Goal: Task Accomplishment & Management: Manage account settings

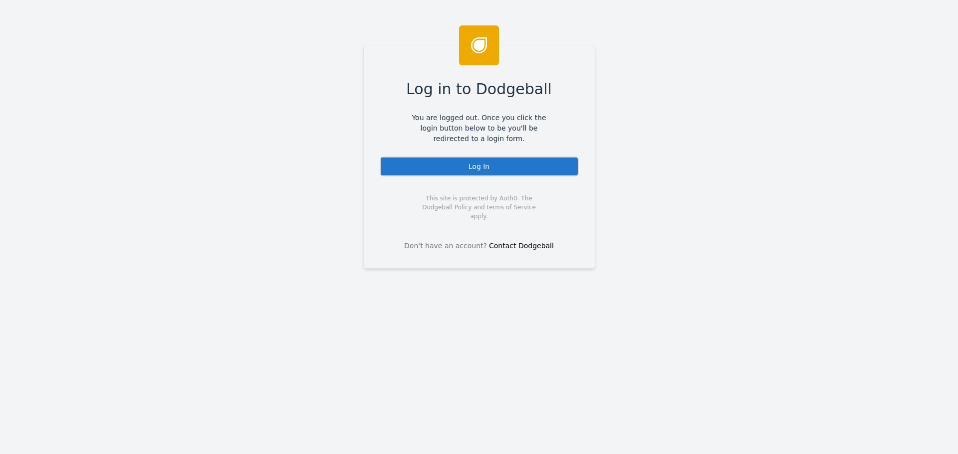
click at [472, 171] on div "Log In" at bounding box center [479, 167] width 199 height 20
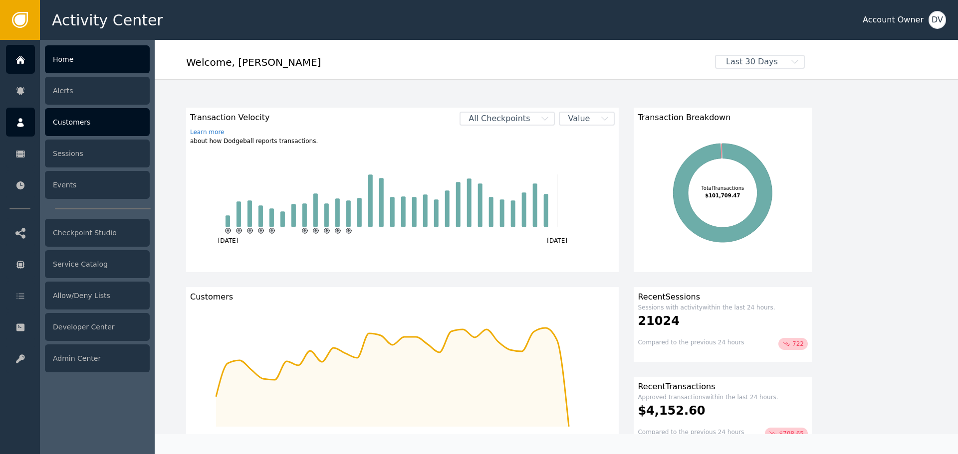
click at [78, 121] on div "Customers" at bounding box center [97, 122] width 105 height 28
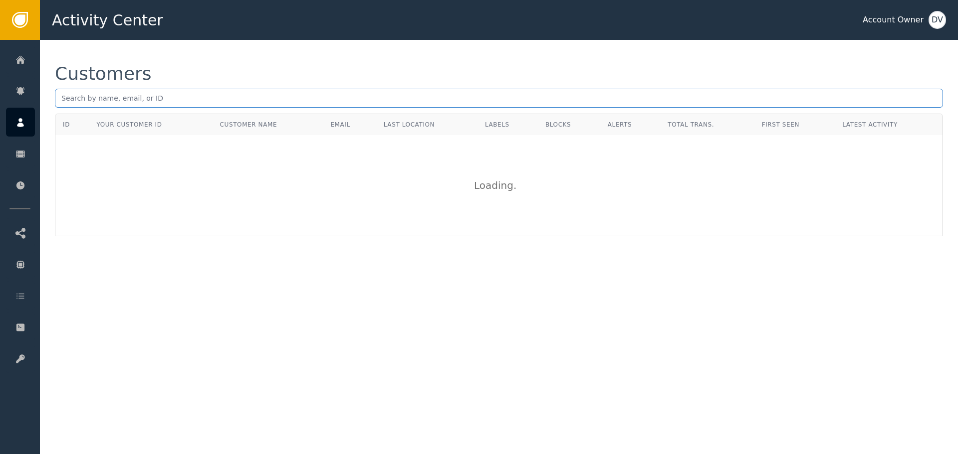
click at [239, 98] on input "text" at bounding box center [499, 98] width 888 height 19
paste input "[EMAIL_ADDRESS][DOMAIN_NAME]"
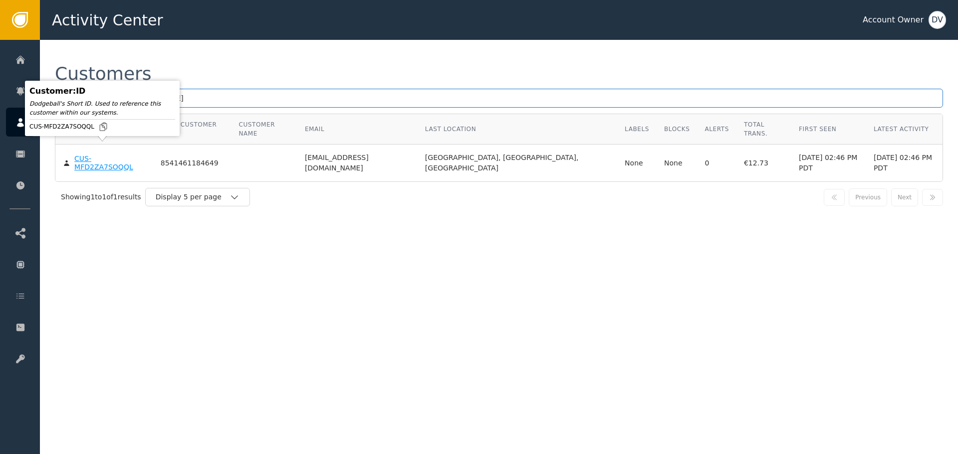
type input "[EMAIL_ADDRESS][DOMAIN_NAME]"
click at [109, 40] on body "Activity Center Account Owner DV Home Alerts Customers Sessions Events Checkpoi…" at bounding box center [479, 20] width 958 height 40
click at [110, 155] on div "CUS-MFD2ZA7SOQQL" at bounding box center [109, 163] width 71 height 17
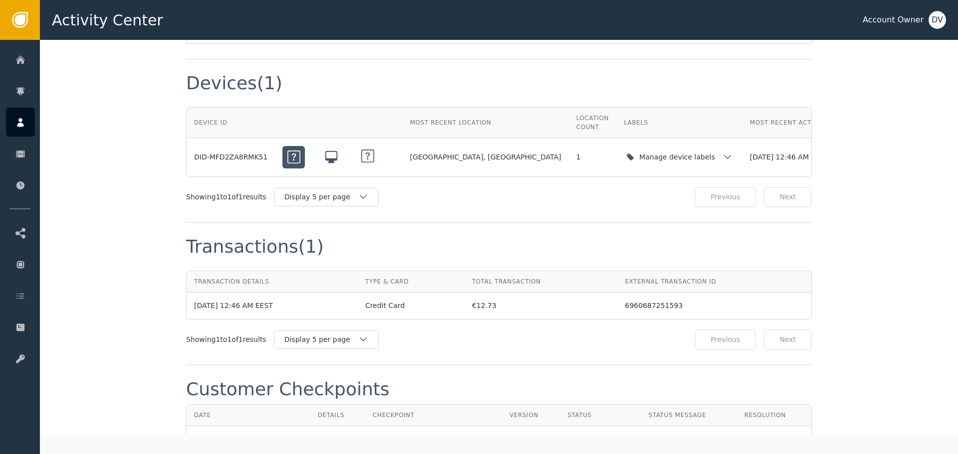
scroll to position [898, 0]
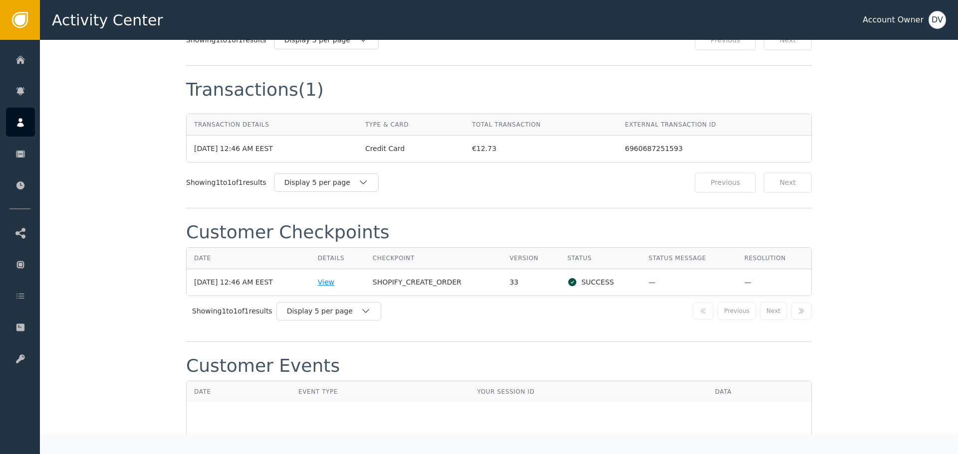
click at [328, 277] on div "View" at bounding box center [338, 282] width 40 height 10
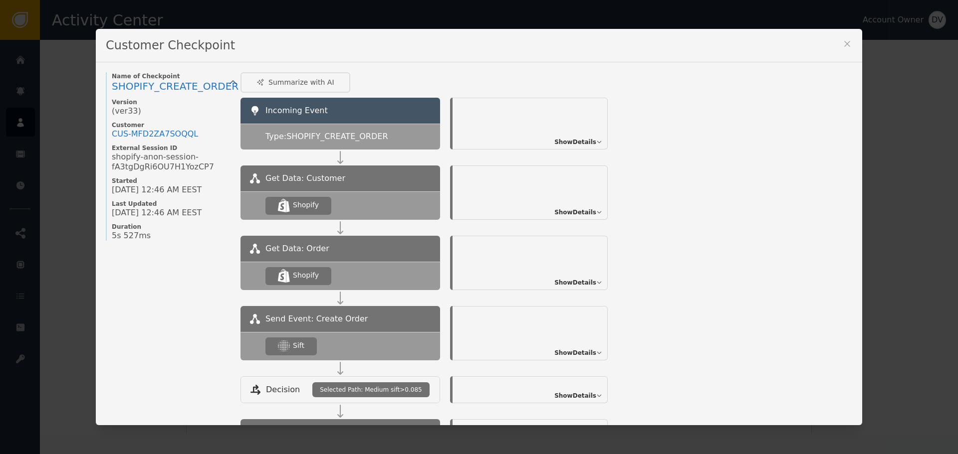
click at [577, 353] on span "Show Details" at bounding box center [575, 353] width 42 height 9
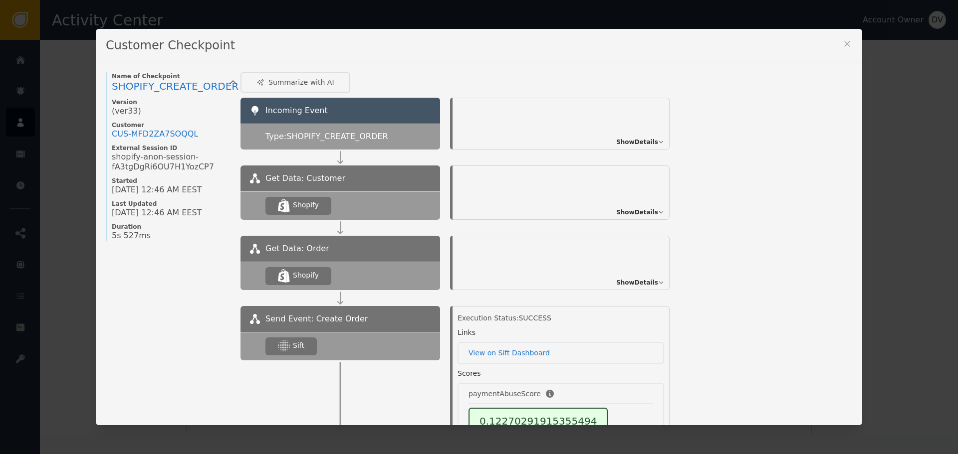
scroll to position [38, 0]
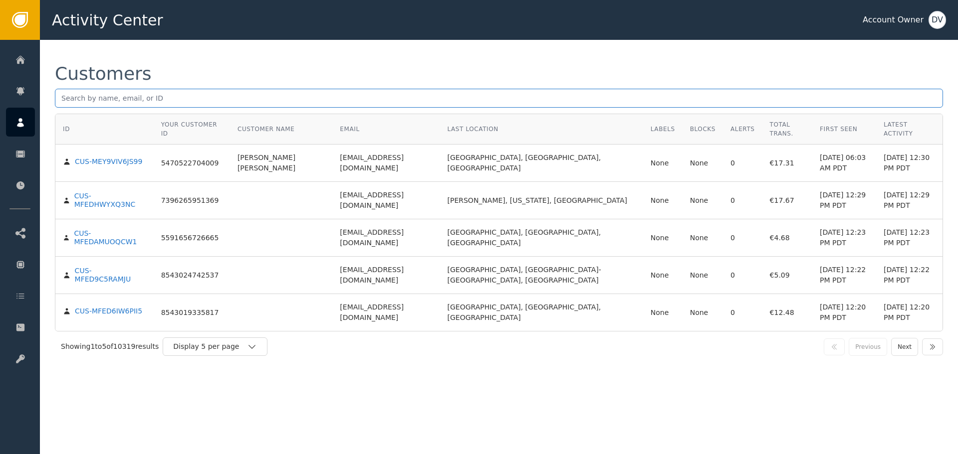
click at [129, 104] on input "text" at bounding box center [499, 98] width 888 height 19
paste input "[EMAIL_ADDRESS][DOMAIN_NAME]"
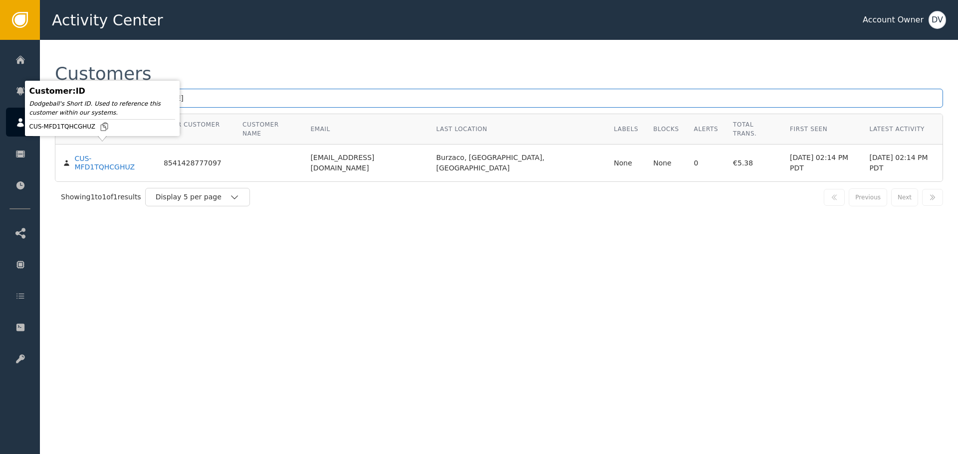
type input "[EMAIL_ADDRESS][DOMAIN_NAME]"
click at [117, 155] on div "CUS-MFD1TQHCGHUZ" at bounding box center [111, 163] width 74 height 17
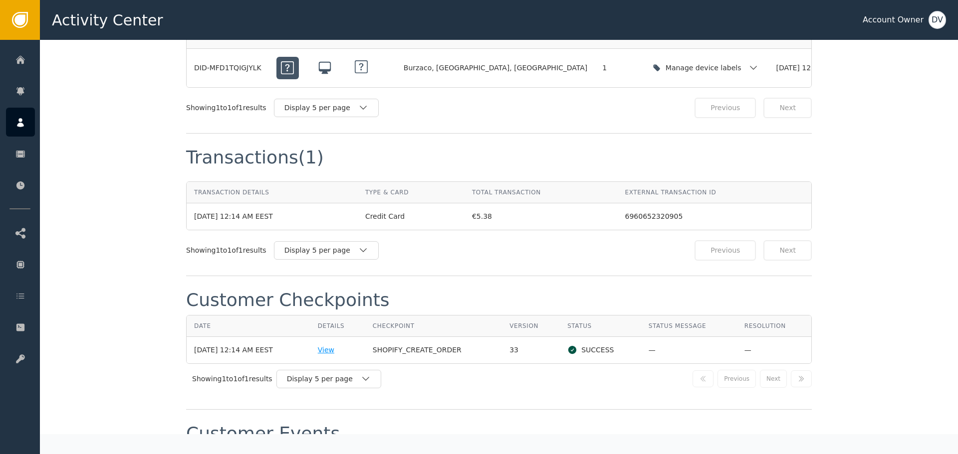
scroll to position [848, 0]
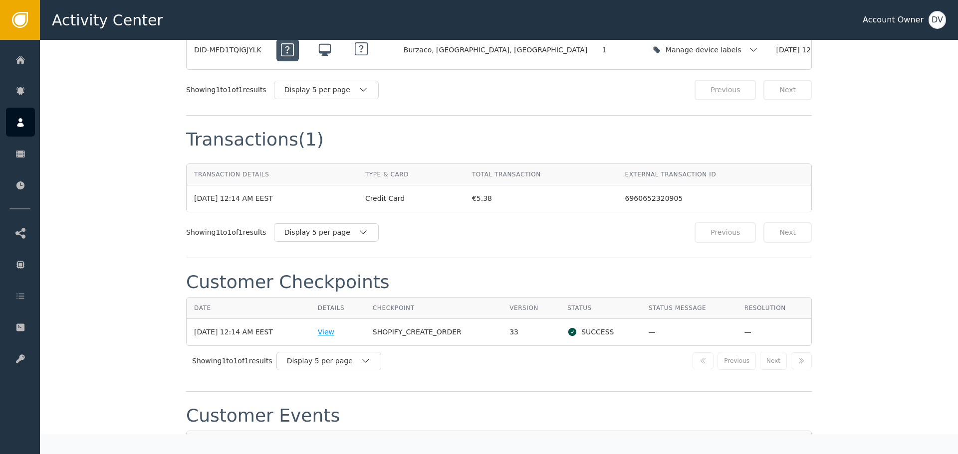
click at [330, 327] on div "View" at bounding box center [338, 332] width 40 height 10
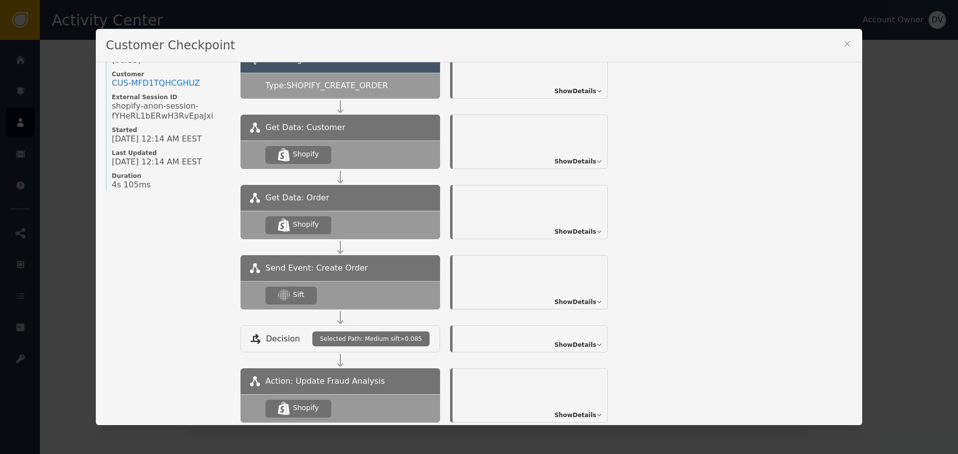
scroll to position [100, 0]
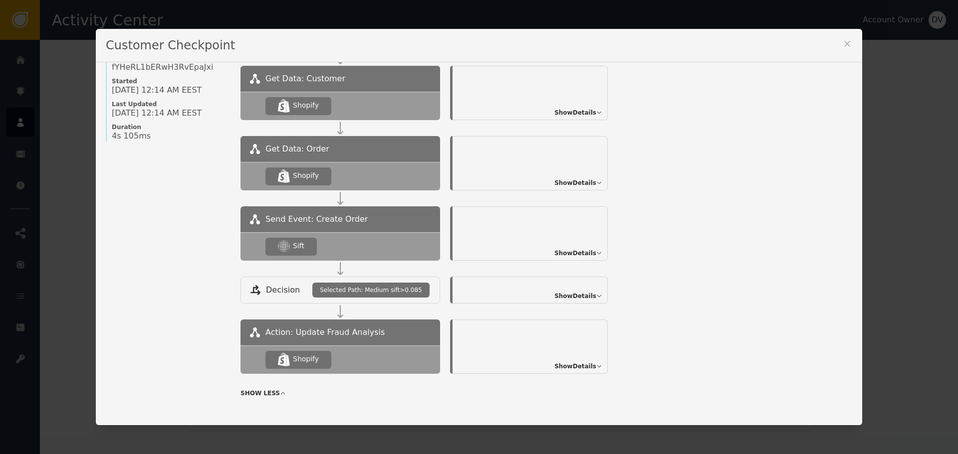
click at [591, 253] on span "Show Details" at bounding box center [575, 253] width 42 height 9
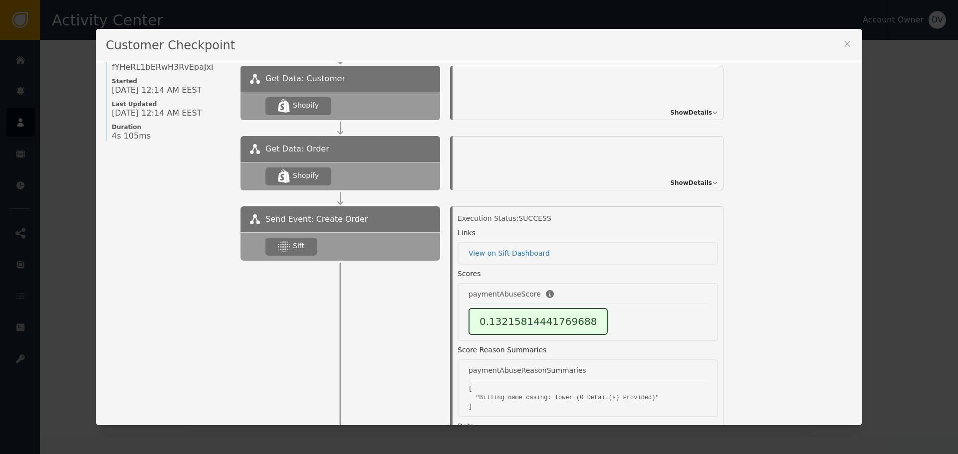
click at [38, 98] on div "Customer Checkpoint Name of Checkpoint SHOPIFY_CREATE_ORDER Version (ver 33 ) C…" at bounding box center [479, 227] width 958 height 454
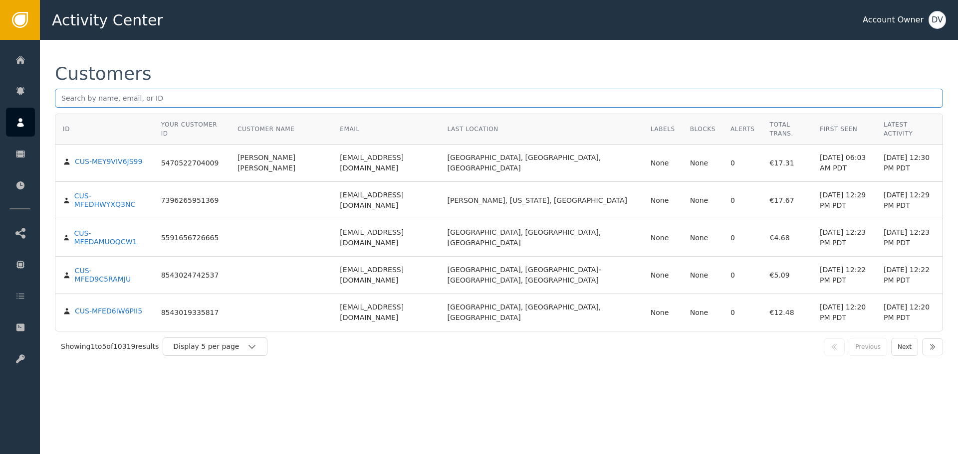
drag, startPoint x: 133, startPoint y: 100, endPoint x: 133, endPoint y: 94, distance: 5.5
click at [133, 100] on input "text" at bounding box center [499, 98] width 888 height 19
paste input "[EMAIL_ADDRESS][DOMAIN_NAME]"
type input "[EMAIL_ADDRESS][DOMAIN_NAME]"
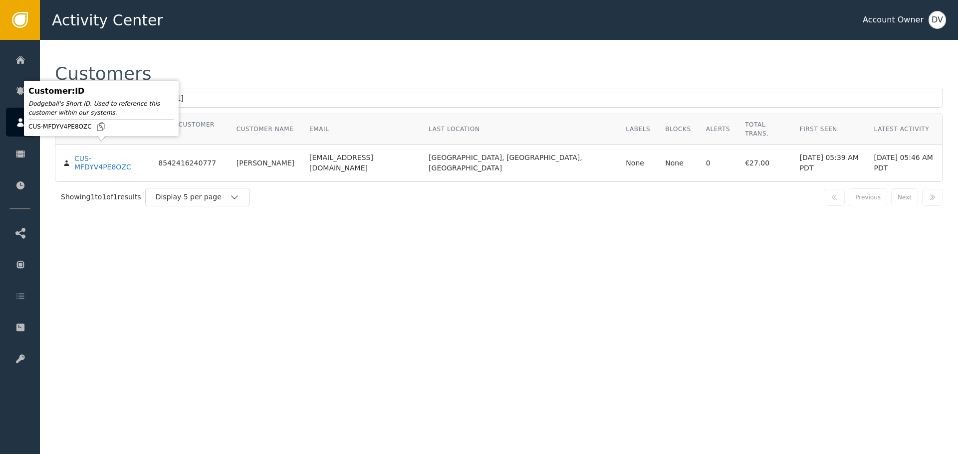
click at [103, 134] on div "Customer : ID Dodgeball's Short ID. Used to reference this customer within our …" at bounding box center [101, 108] width 150 height 50
click at [115, 155] on div "CUS-MFDYV4PE8OZC" at bounding box center [108, 163] width 69 height 17
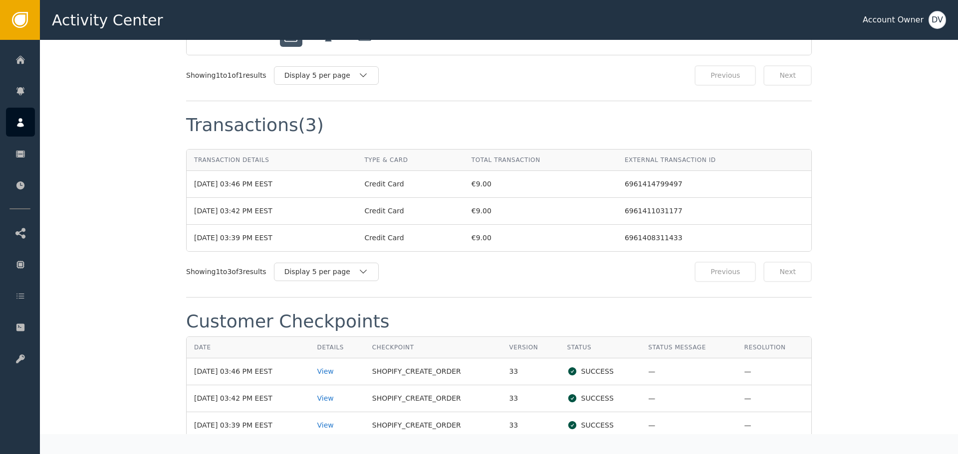
scroll to position [948, 0]
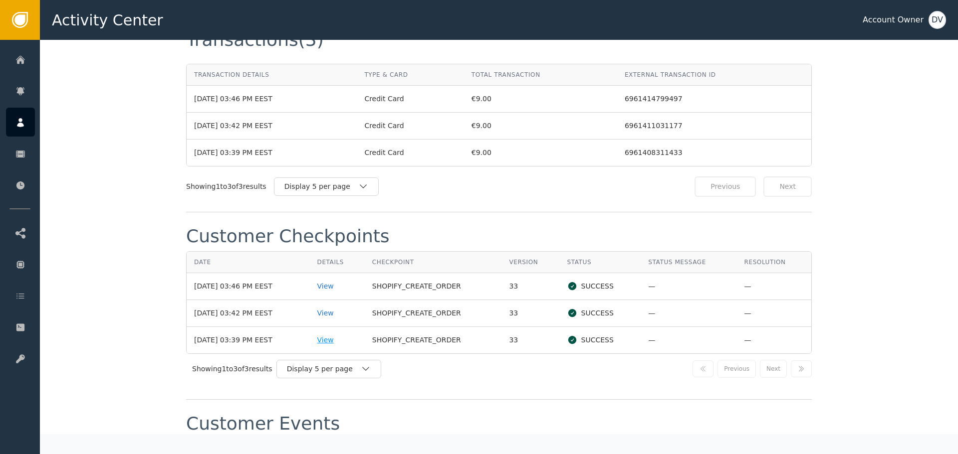
click at [328, 335] on div "View" at bounding box center [337, 340] width 40 height 10
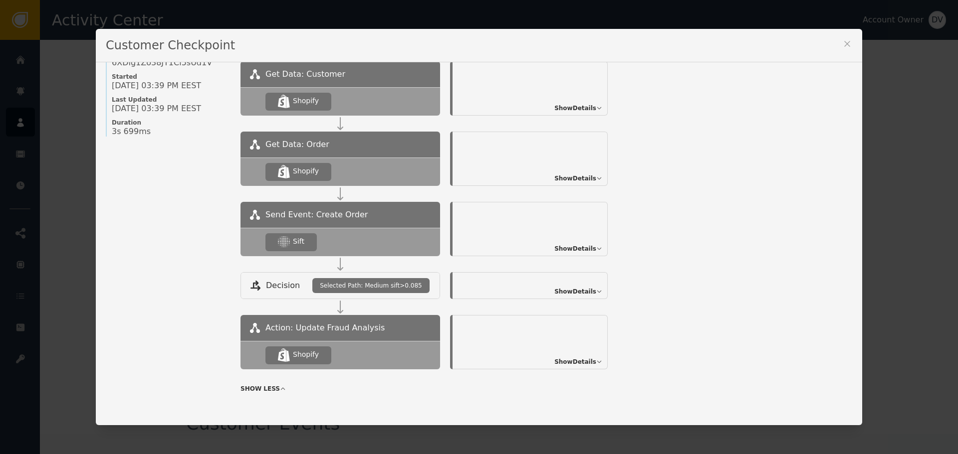
scroll to position [110, 0]
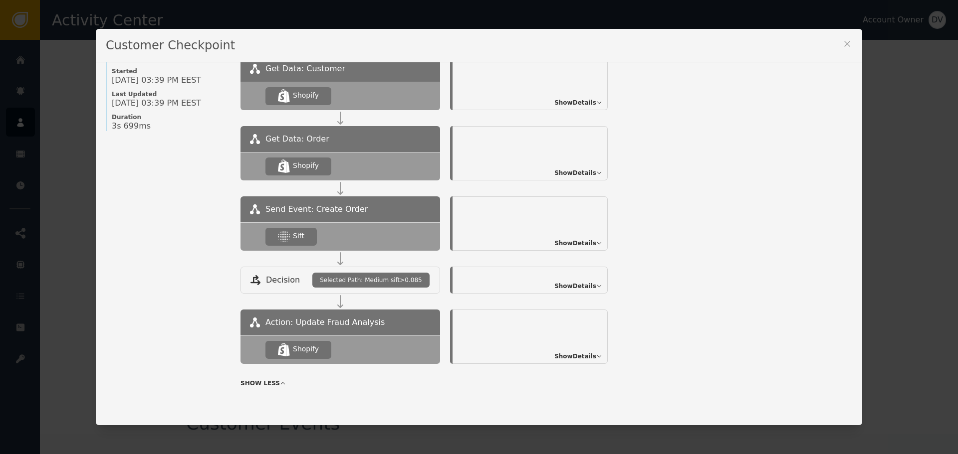
click at [574, 243] on span "Show Details" at bounding box center [575, 243] width 42 height 9
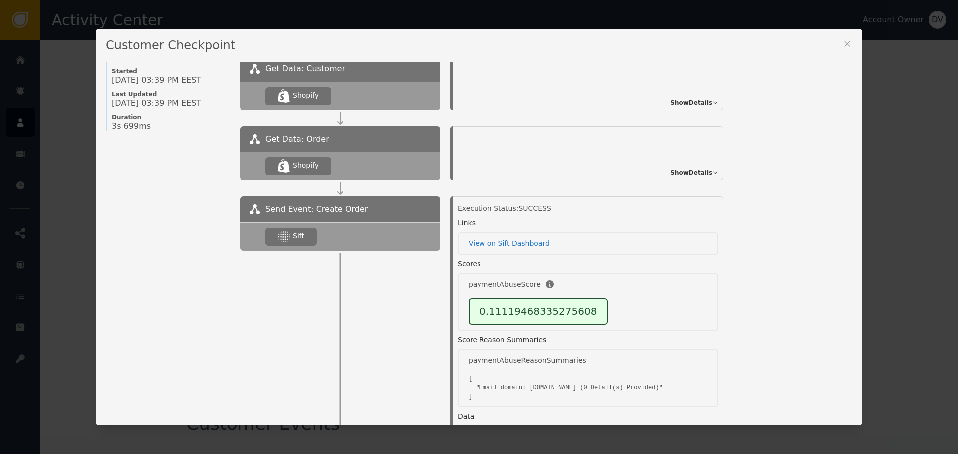
click at [54, 84] on div "Customer Checkpoint Name of Checkpoint SHOPIFY_CREATE_ORDER Version (ver 33 ) C…" at bounding box center [479, 227] width 958 height 454
click at [37, 68] on div "Customer Checkpoint Name of Checkpoint SHOPIFY_CREATE_ORDER Version (ver 33 ) C…" at bounding box center [479, 227] width 958 height 454
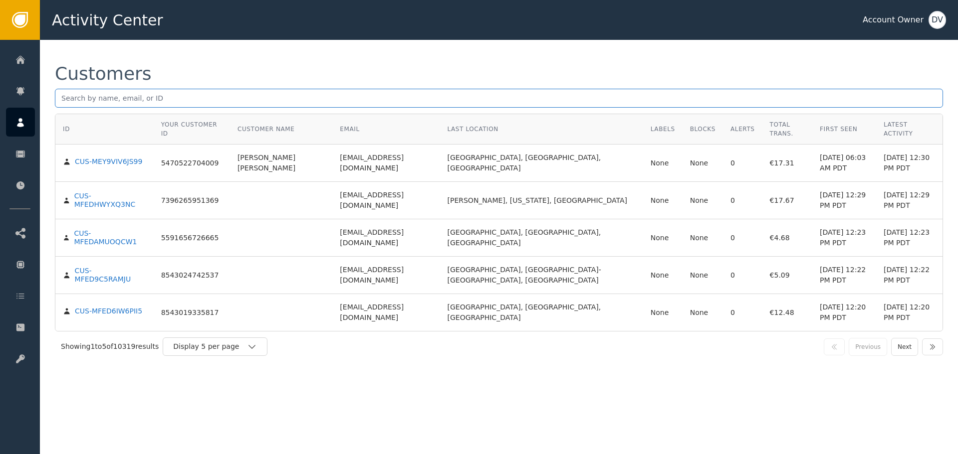
click at [126, 104] on input "text" at bounding box center [499, 98] width 888 height 19
paste input "[EMAIL_ADDRESS][DOMAIN_NAME]"
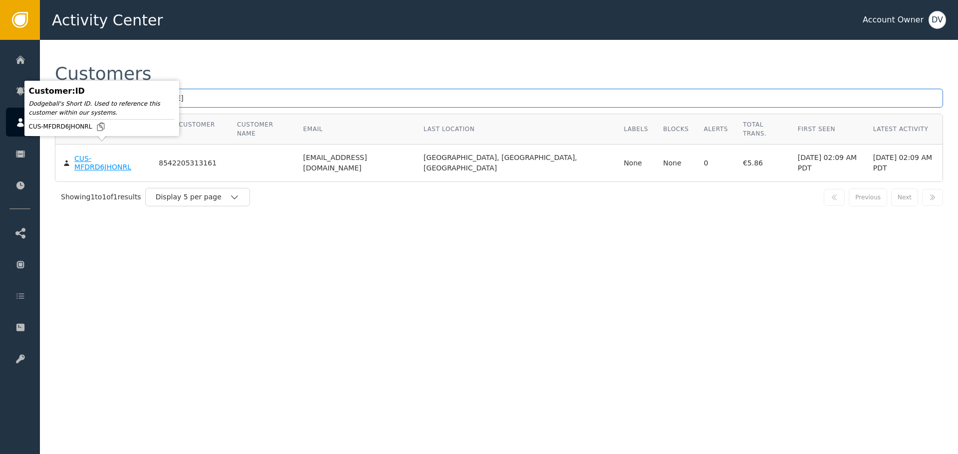
type input "[EMAIL_ADDRESS][DOMAIN_NAME]"
click at [100, 155] on div "CUS-MFDRD6JHONRL" at bounding box center [108, 163] width 69 height 17
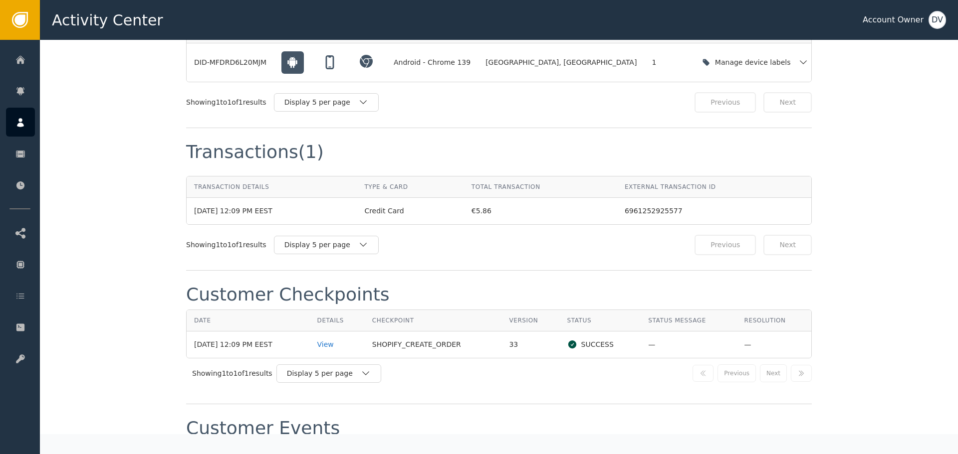
scroll to position [848, 0]
click at [325, 337] on div "View" at bounding box center [337, 342] width 40 height 10
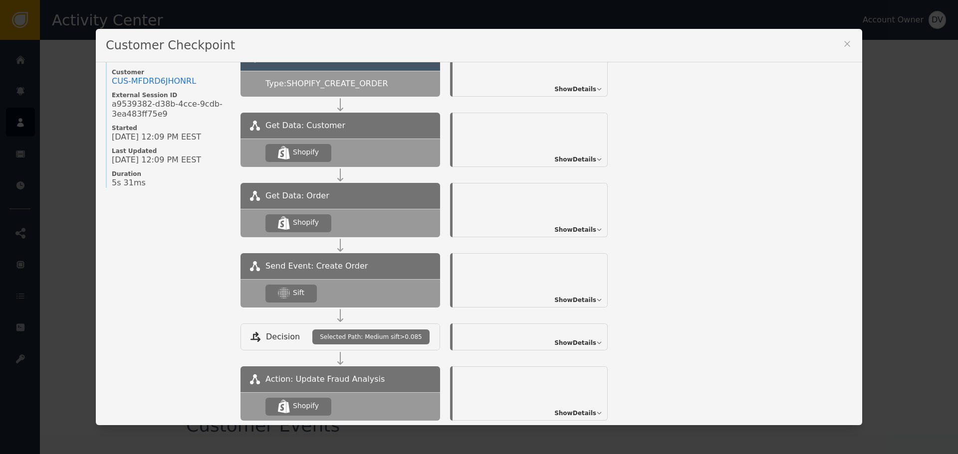
scroll to position [110, 0]
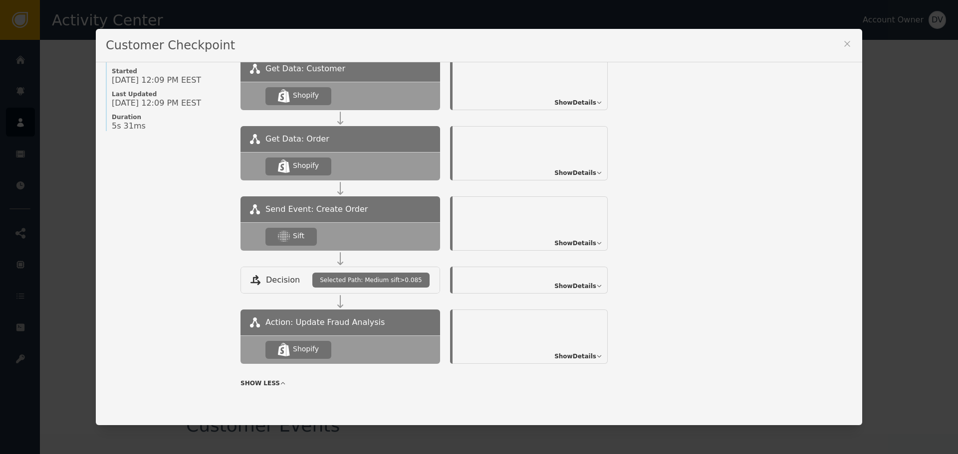
click at [591, 240] on span "Show Details" at bounding box center [575, 243] width 42 height 9
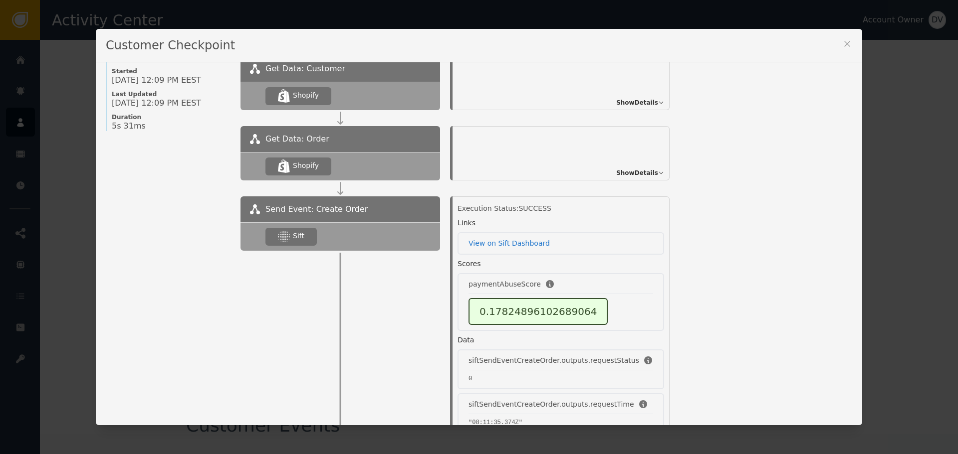
click at [45, 130] on div "Customer Checkpoint Name of Checkpoint SHOPIFY_CREATE_ORDER Version (ver 33 ) C…" at bounding box center [479, 227] width 958 height 454
click at [842, 43] on icon at bounding box center [847, 44] width 10 height 10
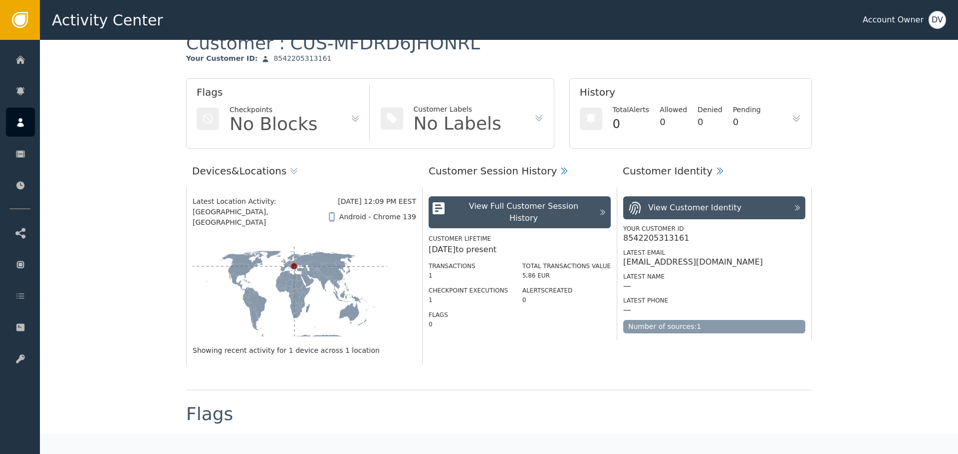
scroll to position [0, 0]
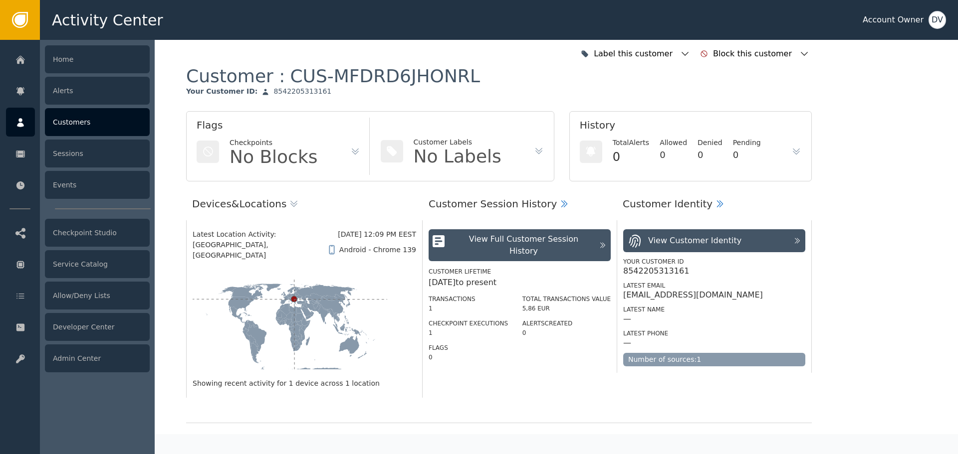
click at [19, 123] on icon at bounding box center [20, 122] width 7 height 9
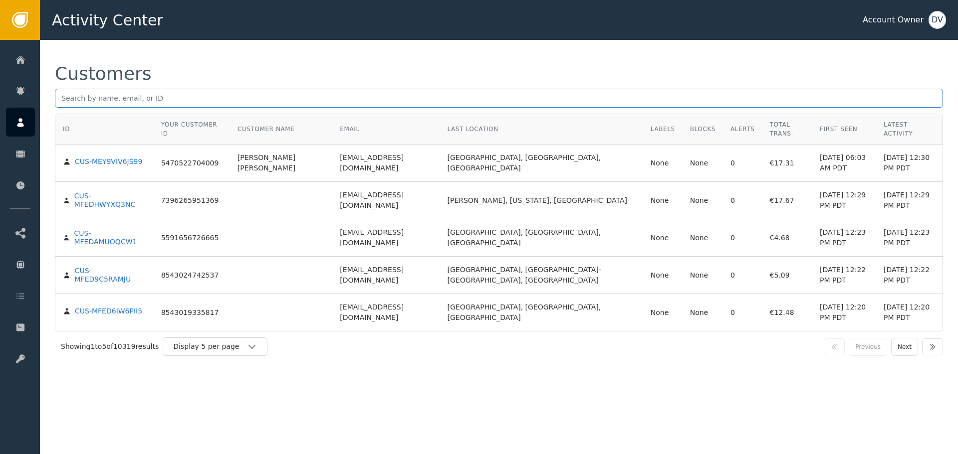
click at [156, 101] on input "text" at bounding box center [499, 98] width 888 height 19
paste input "[EMAIL_ADDRESS][DOMAIN_NAME]"
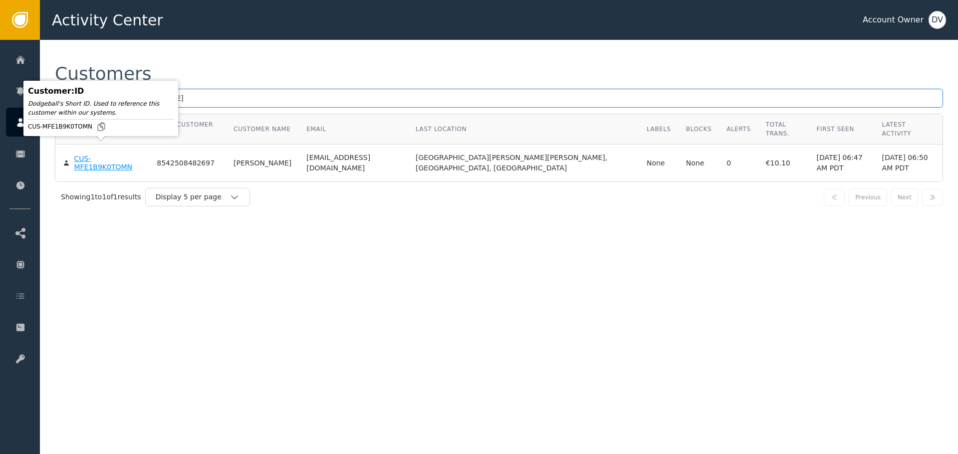
type input "[EMAIL_ADDRESS][DOMAIN_NAME]"
click at [111, 136] on div "Customer : ID Dodgeball's Short ID. Used to reference this customer within our …" at bounding box center [100, 108] width 155 height 55
click at [108, 155] on div "CUS-MFE1B9K0TOMN" at bounding box center [108, 163] width 68 height 17
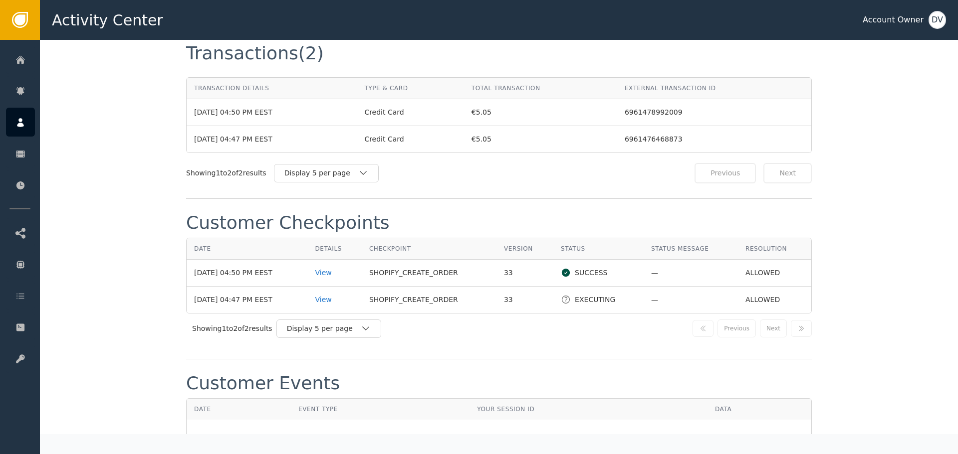
scroll to position [948, 0]
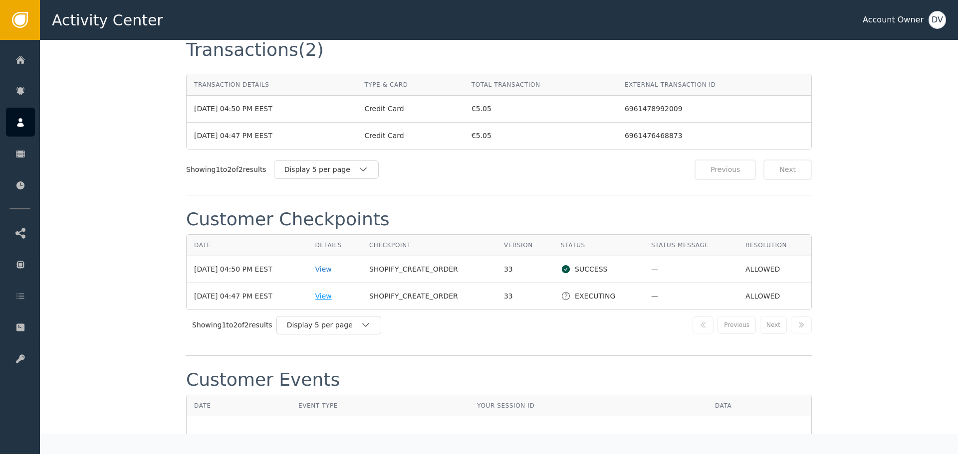
click at [335, 291] on div "View" at bounding box center [334, 296] width 39 height 10
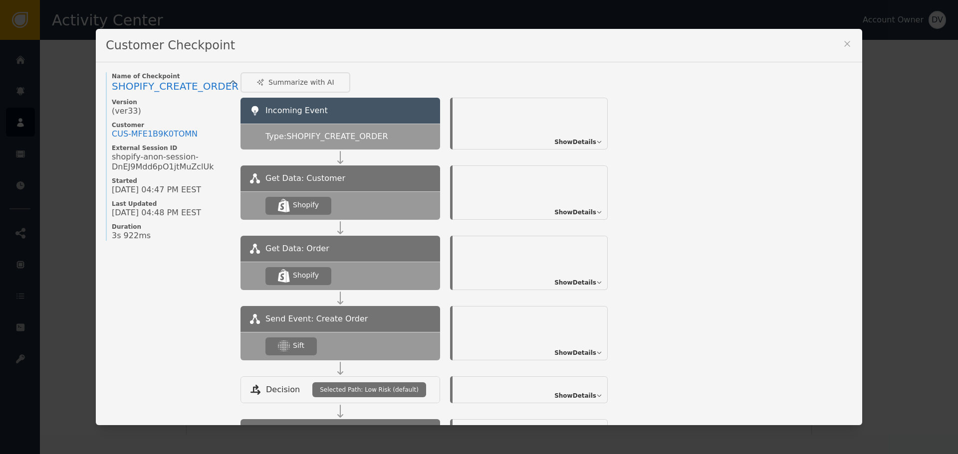
click at [559, 349] on span "Show Details" at bounding box center [575, 353] width 42 height 9
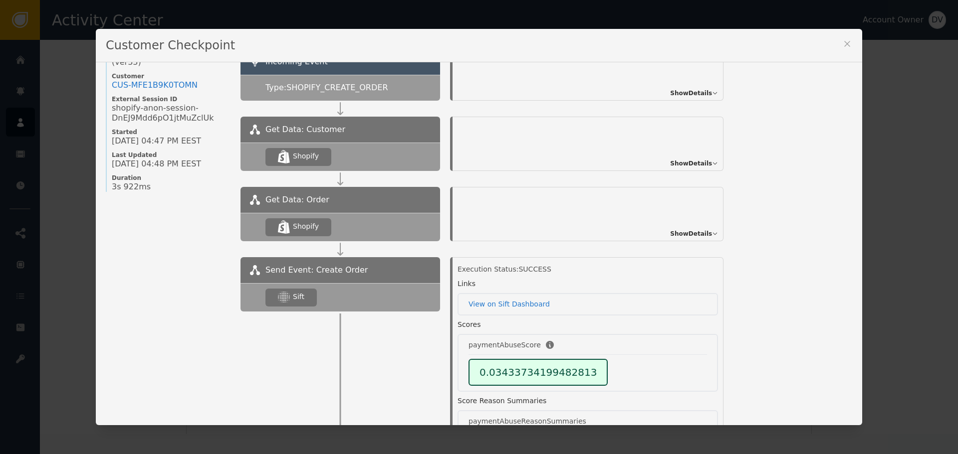
scroll to position [0, 0]
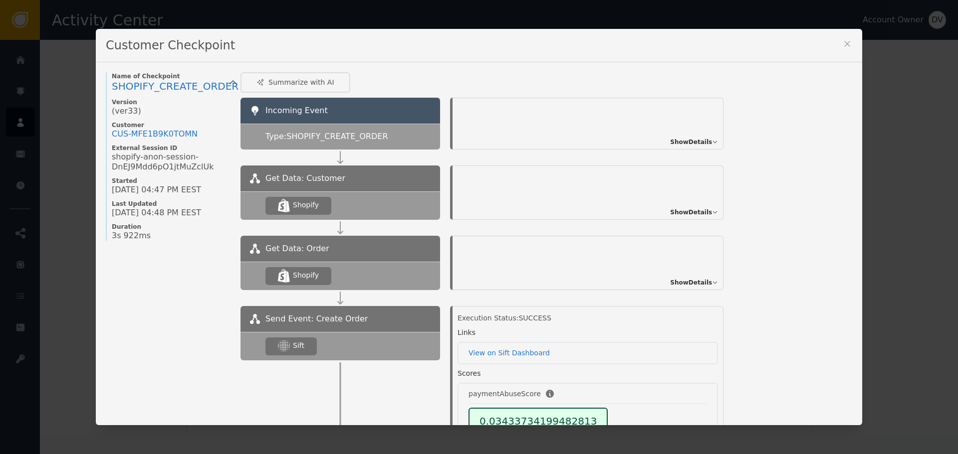
click at [47, 74] on div "Customer Checkpoint Name of Checkpoint SHOPIFY_CREATE_ORDER Version (ver 33 ) C…" at bounding box center [479, 227] width 958 height 454
click at [845, 41] on icon at bounding box center [846, 43] width 5 height 5
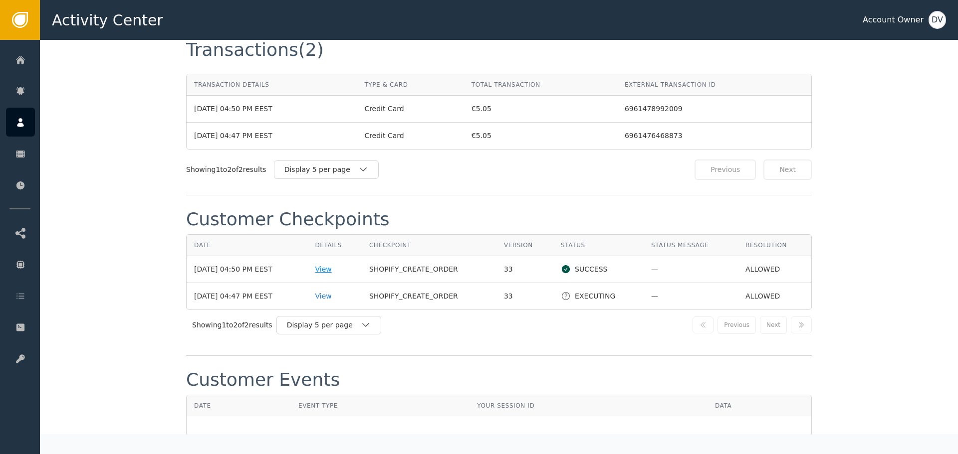
click at [326, 264] on div "View" at bounding box center [334, 269] width 39 height 10
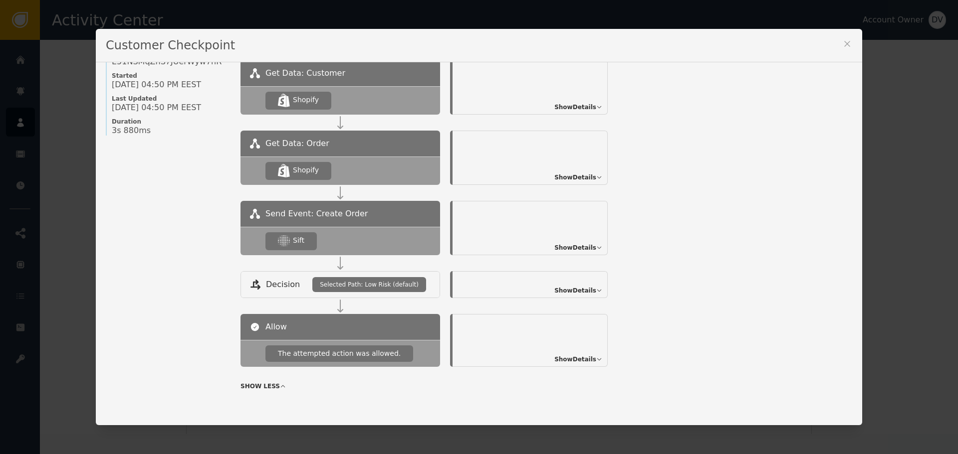
scroll to position [108, 0]
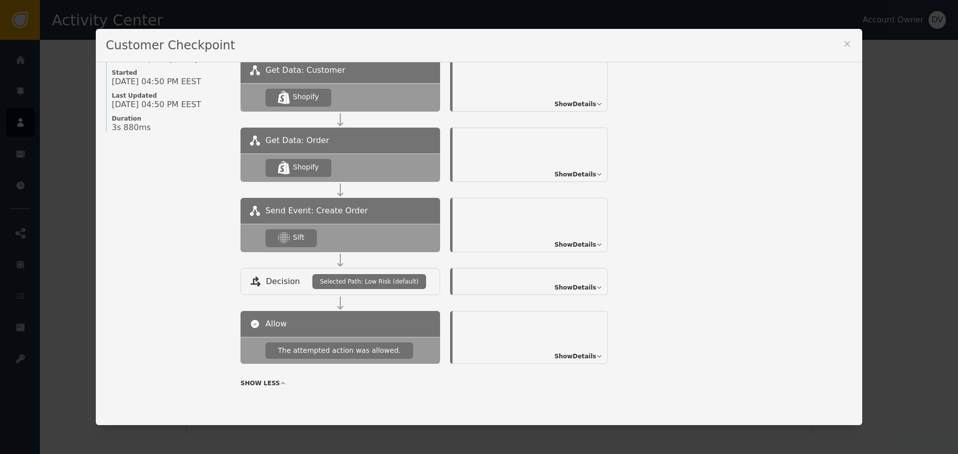
click at [586, 243] on span "Show Details" at bounding box center [575, 244] width 42 height 9
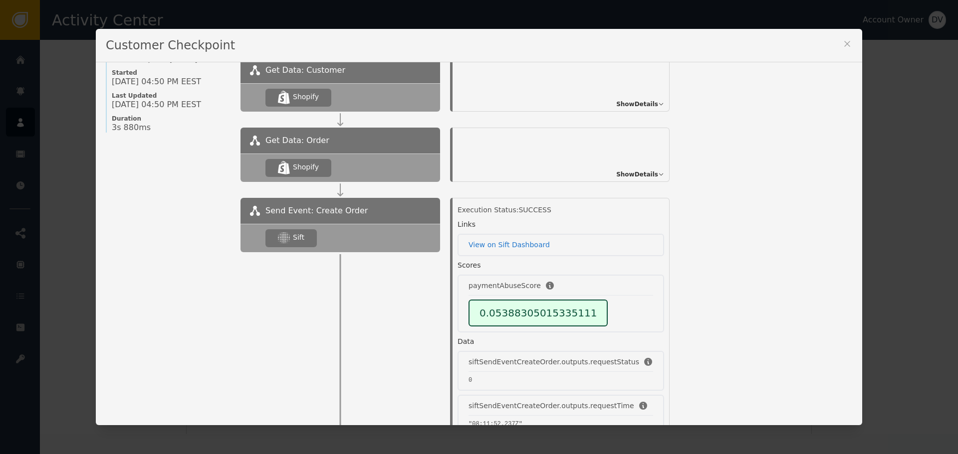
click at [875, 170] on div "Customer Checkpoint Name of Checkpoint SHOPIFY_CREATE_ORDER Version (ver 33 ) C…" at bounding box center [479, 227] width 958 height 454
click at [844, 39] on icon at bounding box center [847, 44] width 10 height 10
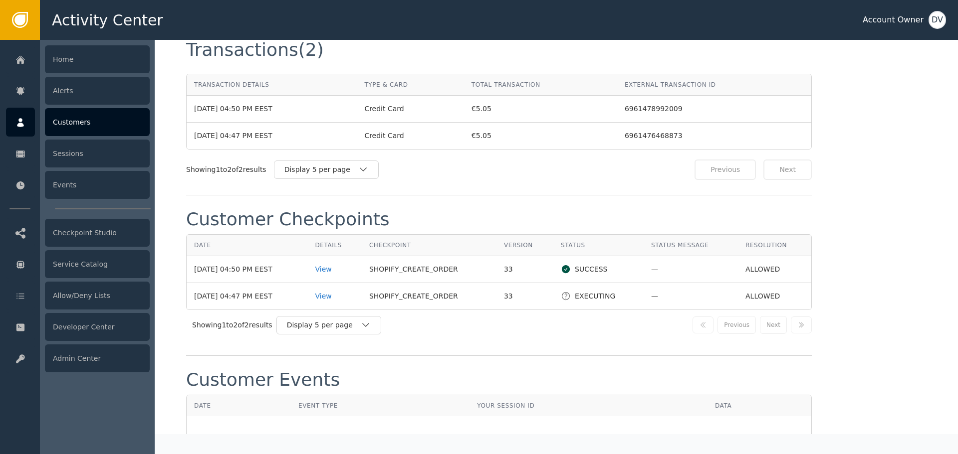
click at [18, 134] on div at bounding box center [20, 122] width 29 height 29
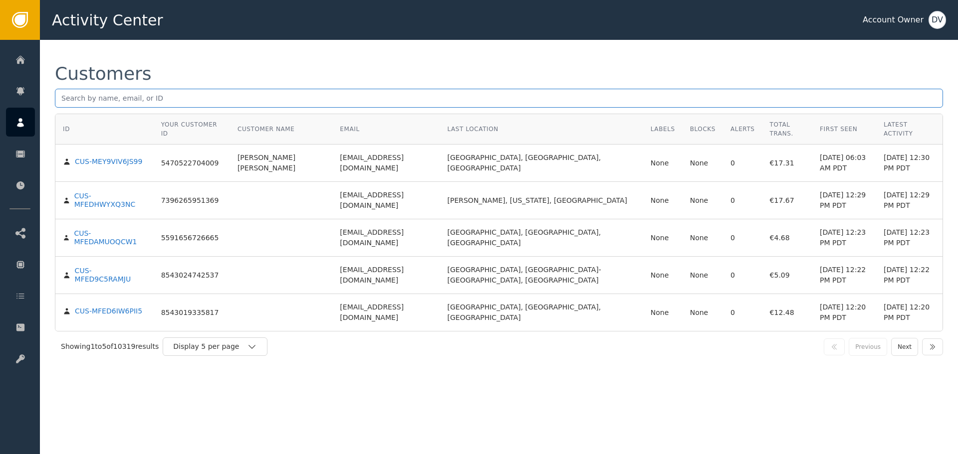
click at [165, 97] on input "text" at bounding box center [499, 98] width 888 height 19
paste input "[EMAIL_ADDRESS][DOMAIN_NAME]"
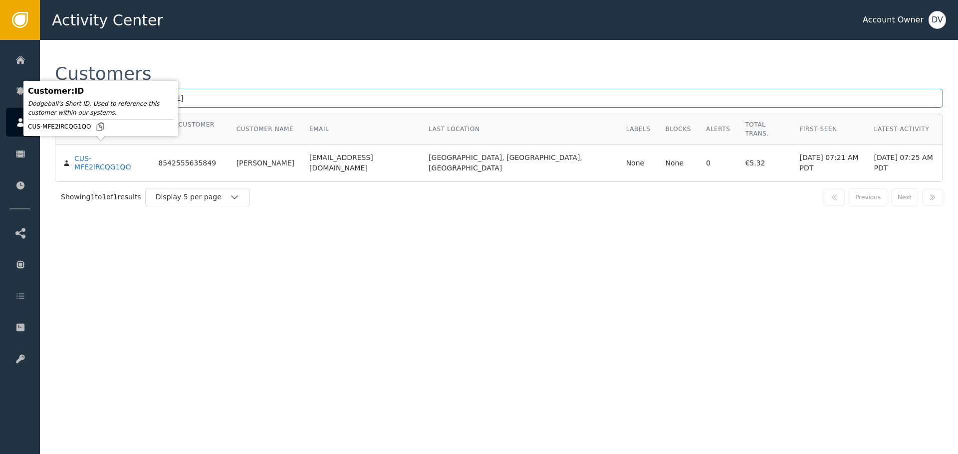
type input "[EMAIL_ADDRESS][DOMAIN_NAME]"
click at [114, 40] on body "Activity Center Account Owner DV Home Alerts Customers Sessions Events Checkpoi…" at bounding box center [479, 20] width 958 height 40
click at [114, 155] on div "CUS-MFE2IRCQG1QO" at bounding box center [108, 163] width 69 height 17
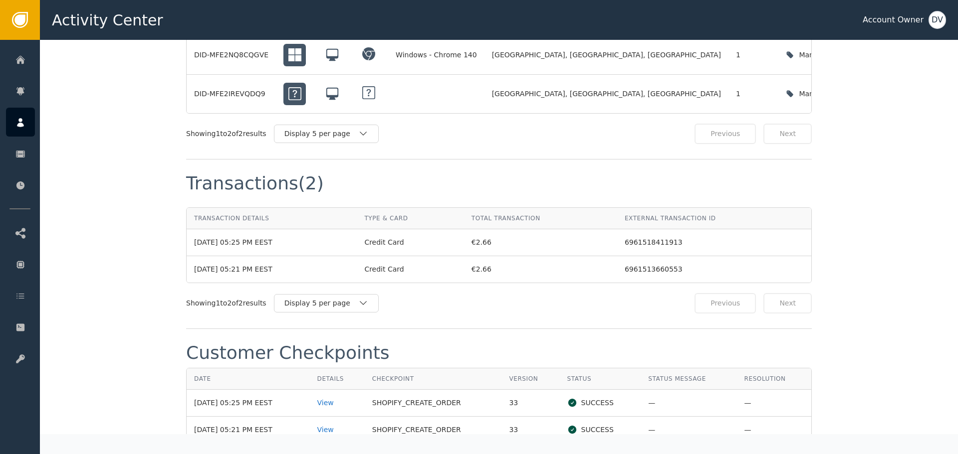
scroll to position [898, 0]
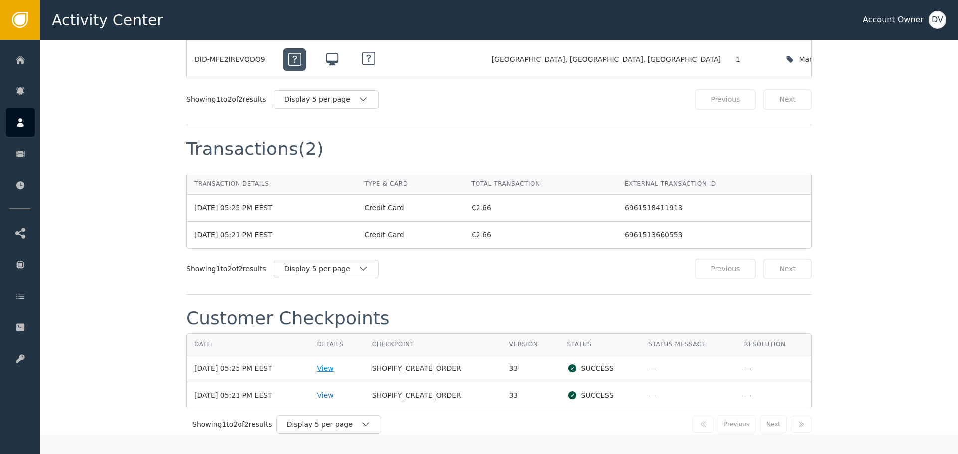
click at [330, 364] on div "View" at bounding box center [337, 369] width 40 height 10
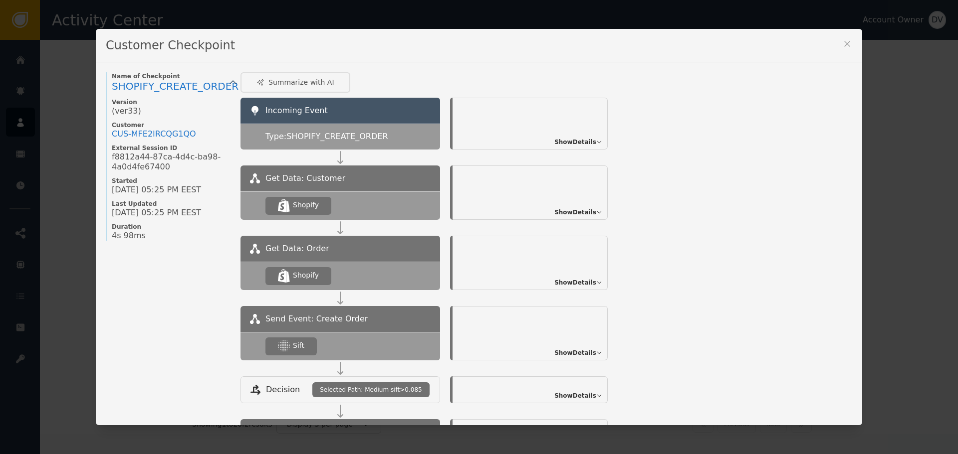
click at [572, 355] on span "Show Details" at bounding box center [575, 353] width 42 height 9
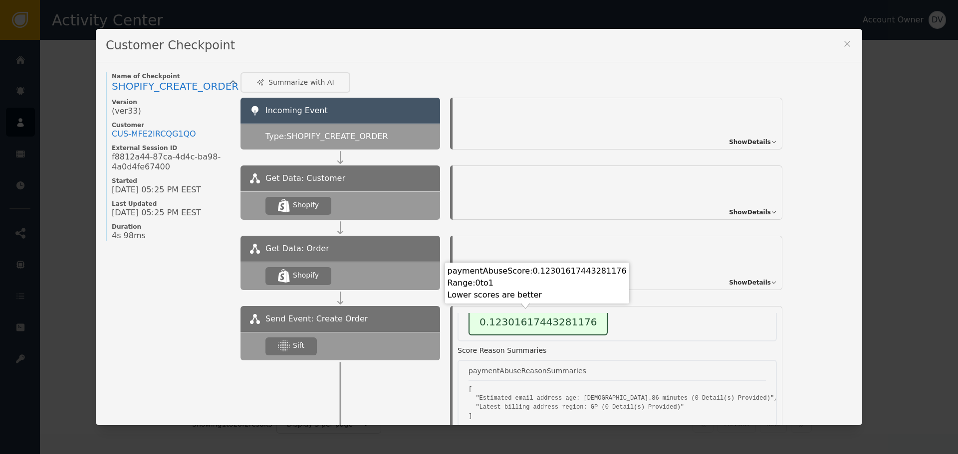
scroll to position [100, 0]
click at [48, 37] on div "Customer Checkpoint Name of Checkpoint SHOPIFY_CREATE_ORDER Version (ver 33 ) C…" at bounding box center [479, 227] width 958 height 454
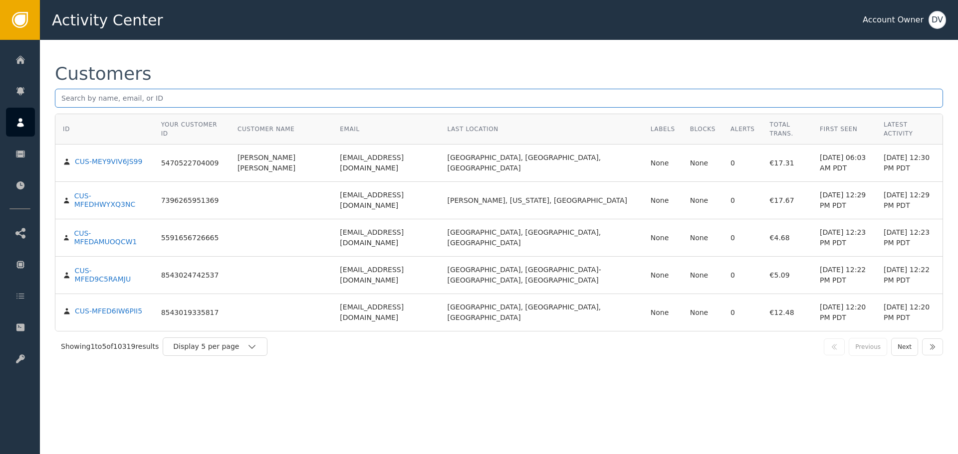
click at [118, 102] on input "text" at bounding box center [499, 98] width 888 height 19
paste input "[EMAIL_ADDRESS][DOMAIN_NAME]"
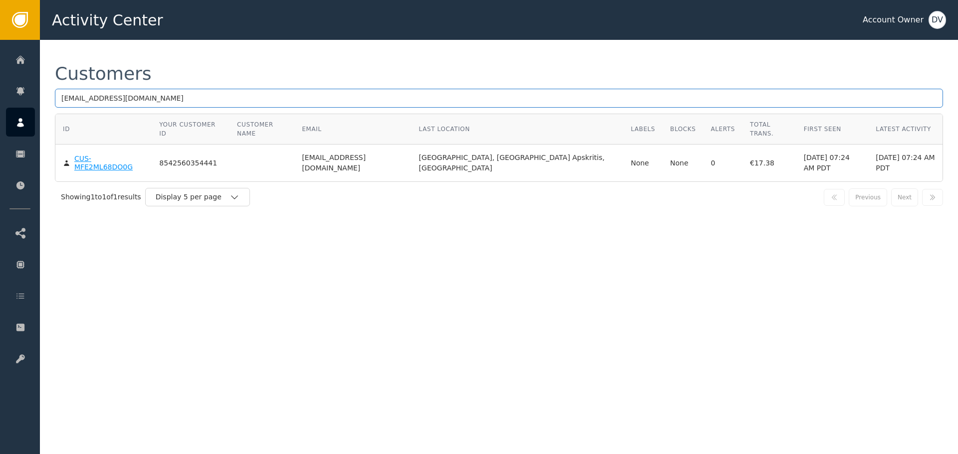
type input "[EMAIL_ADDRESS][DOMAIN_NAME]"
click at [101, 136] on div "Customer : ID Dodgeball's Short ID. Used to reference this customer within our …" at bounding box center [101, 108] width 155 height 55
click at [101, 155] on div "CUS-MFE2ML68DO0G" at bounding box center [109, 163] width 70 height 17
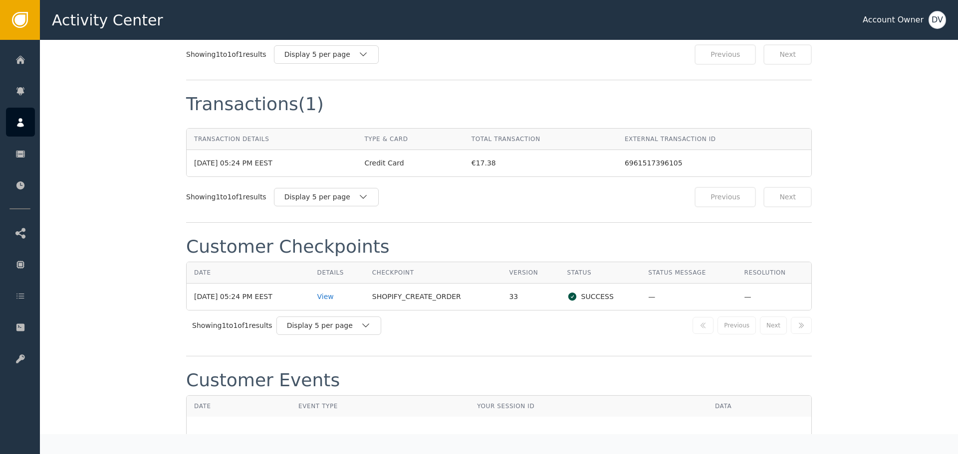
scroll to position [898, 0]
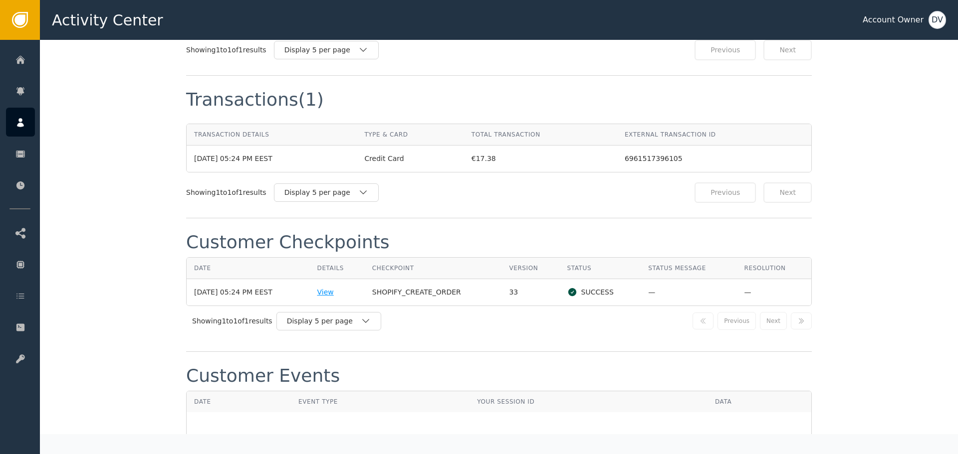
click at [337, 287] on div "View" at bounding box center [337, 292] width 40 height 10
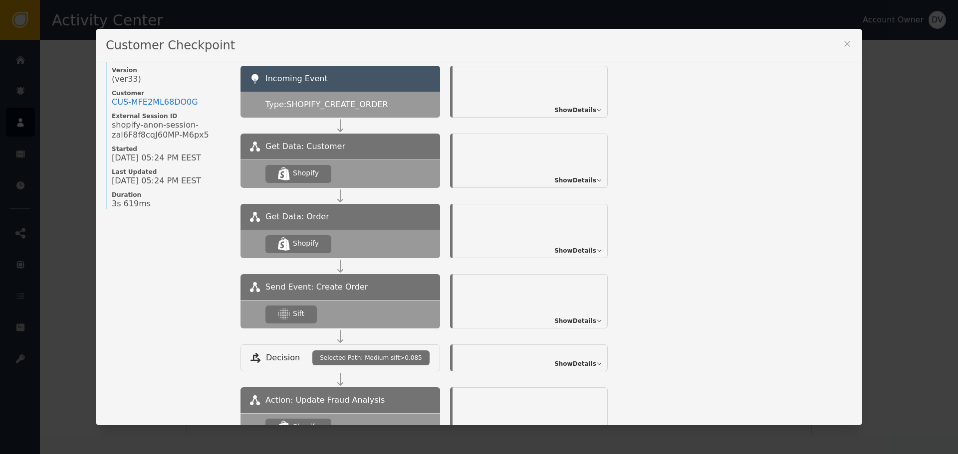
scroll to position [50, 0]
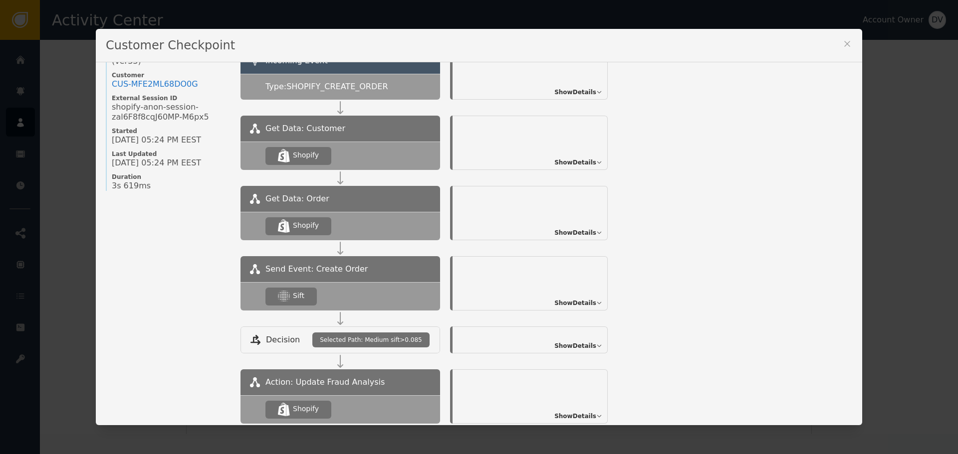
click at [582, 302] on span "Show Details" at bounding box center [575, 303] width 42 height 9
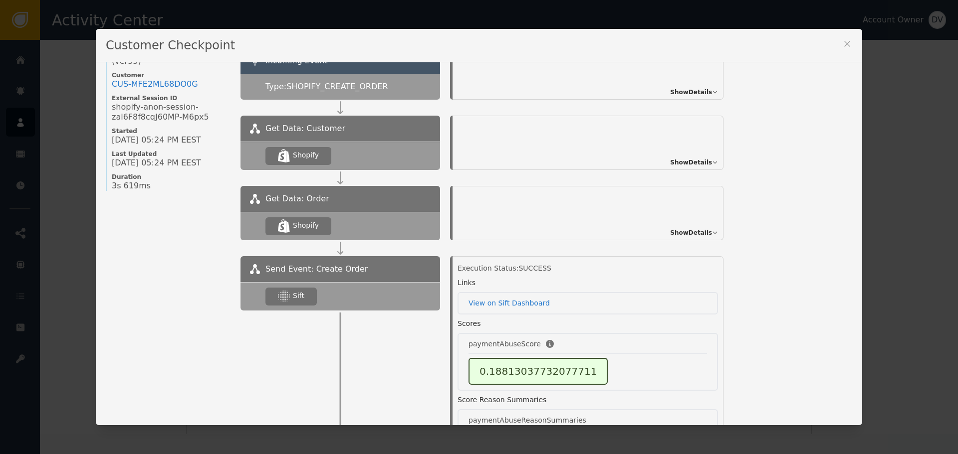
click at [41, 109] on div "Customer Checkpoint Name of Checkpoint SHOPIFY_CREATE_ORDER Version (ver 33 ) C…" at bounding box center [479, 227] width 958 height 454
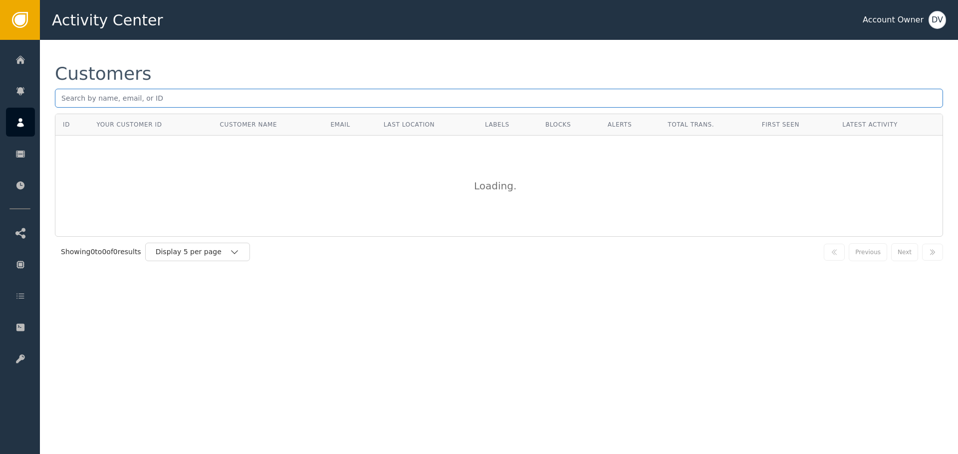
click at [152, 106] on input "text" at bounding box center [499, 98] width 888 height 19
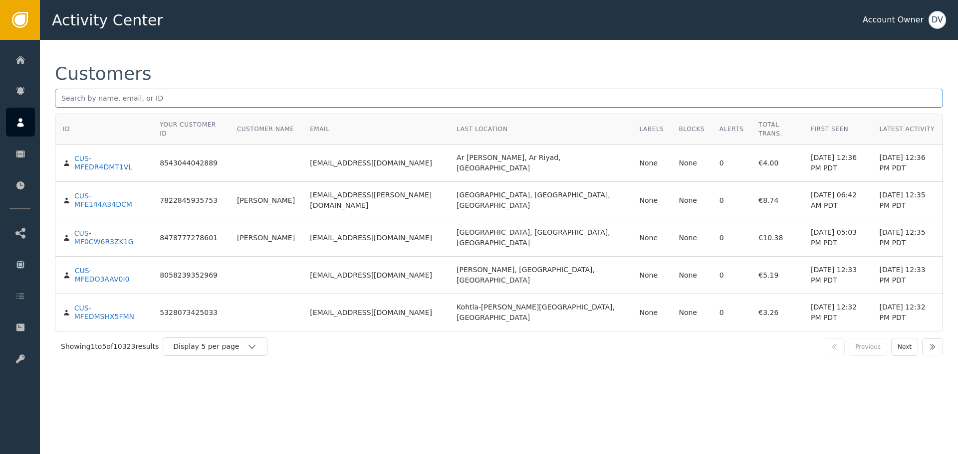
paste input "[EMAIL_ADDRESS][DOMAIN_NAME]"
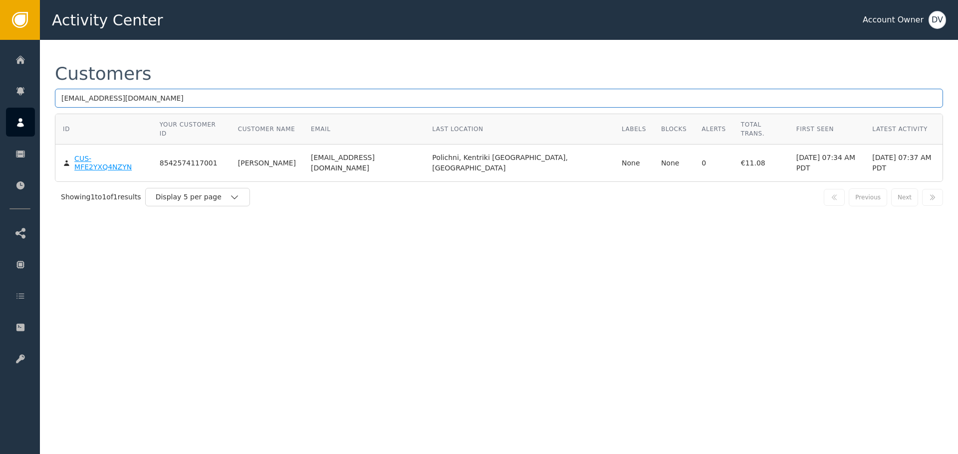
type input "[EMAIL_ADDRESS][DOMAIN_NAME]"
click at [109, 120] on div "Customer : ID Dodgeball's Short ID. Used to reference this customer within our …" at bounding box center [102, 102] width 146 height 34
click at [109, 155] on div "CUS-MFE2YXQ4NZYN" at bounding box center [109, 163] width 70 height 17
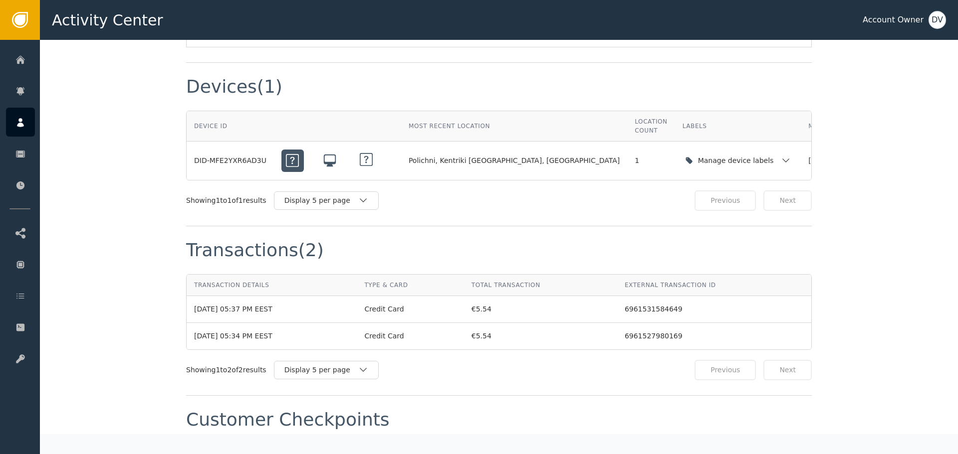
scroll to position [848, 0]
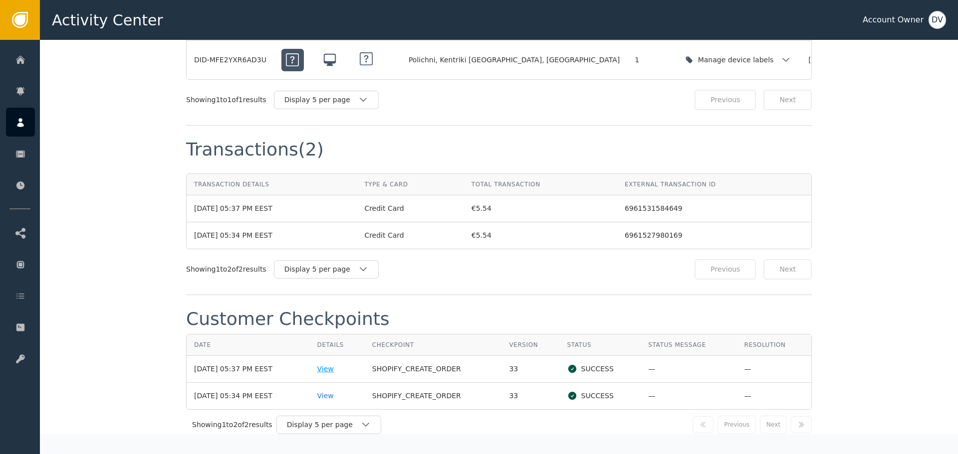
click at [328, 364] on div "View" at bounding box center [337, 369] width 40 height 10
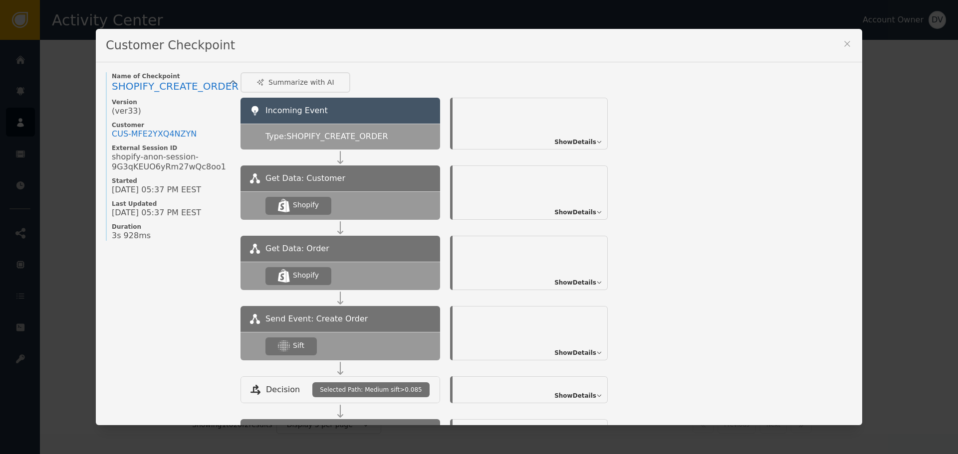
scroll to position [100, 0]
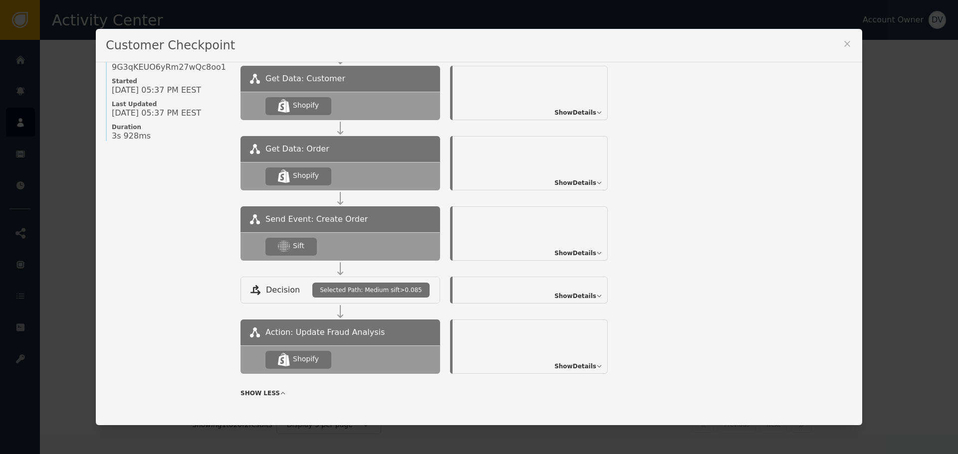
click at [596, 255] on icon at bounding box center [599, 253] width 6 height 6
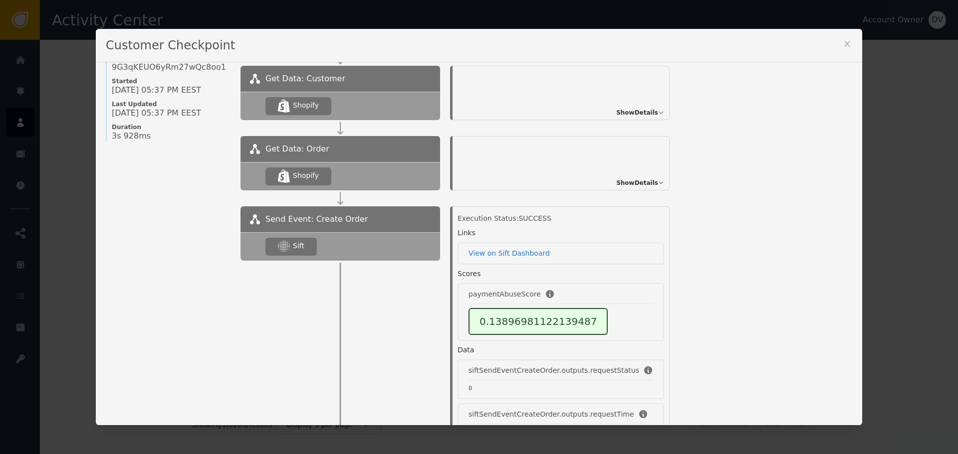
drag, startPoint x: 56, startPoint y: 14, endPoint x: 57, endPoint y: 0, distance: 14.5
click at [57, 14] on div "Customer Checkpoint Name of Checkpoint SHOPIFY_CREATE_ORDER Version (ver 33 ) C…" at bounding box center [479, 227] width 958 height 454
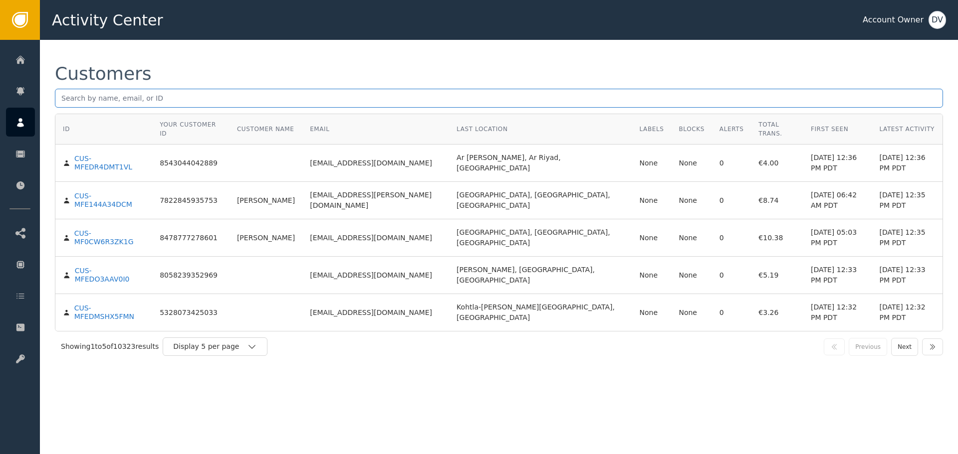
click at [125, 100] on input "text" at bounding box center [499, 98] width 888 height 19
paste input "[EMAIL_ADDRESS][DOMAIN_NAME]"
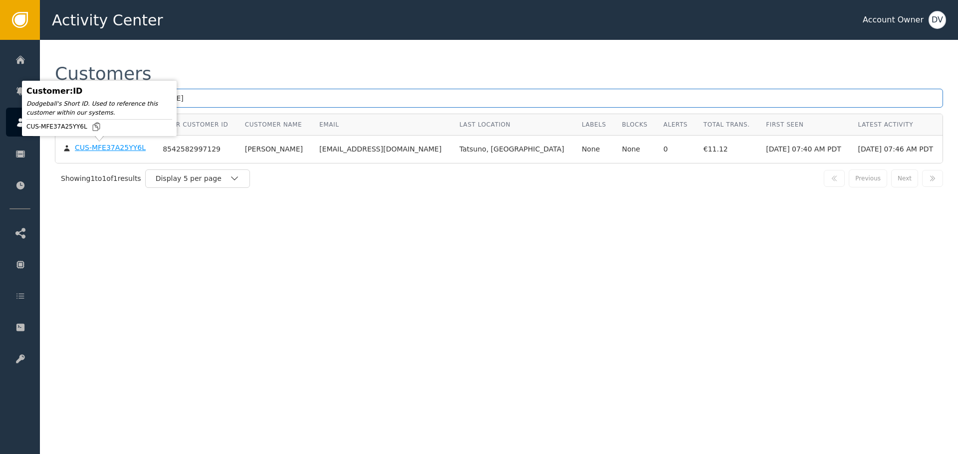
type input "[EMAIL_ADDRESS][DOMAIN_NAME]"
click at [105, 40] on body "Activity Center Account Owner DV Home Alerts Customers Sessions Events Checkpoi…" at bounding box center [479, 20] width 958 height 40
click at [105, 147] on div "CUS-MFE37A25YY6L" at bounding box center [110, 148] width 71 height 9
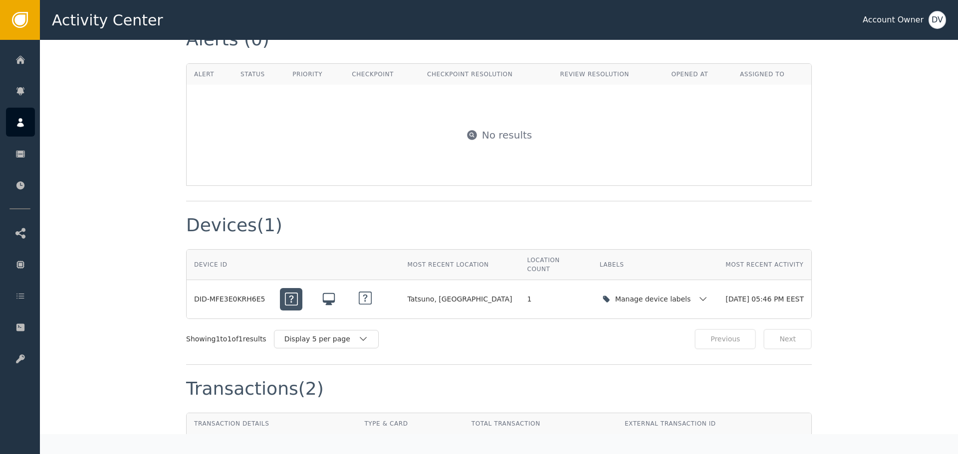
scroll to position [848, 0]
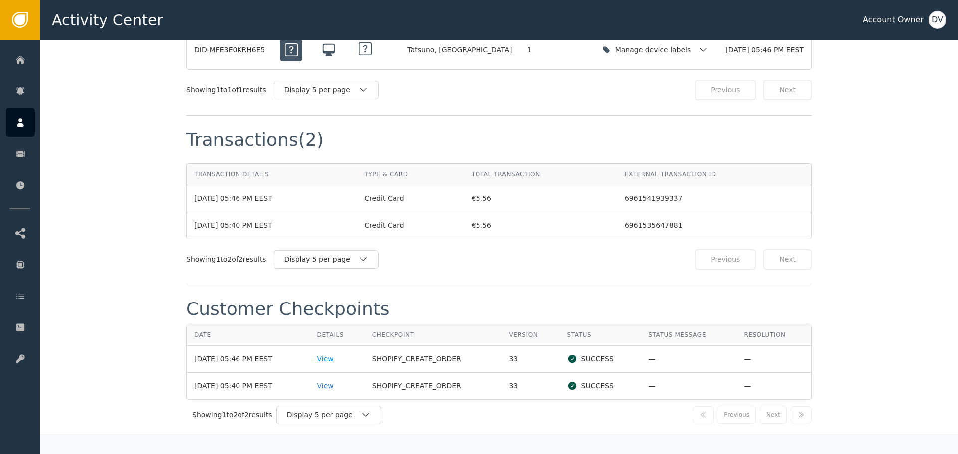
click at [338, 354] on div "View" at bounding box center [337, 359] width 40 height 10
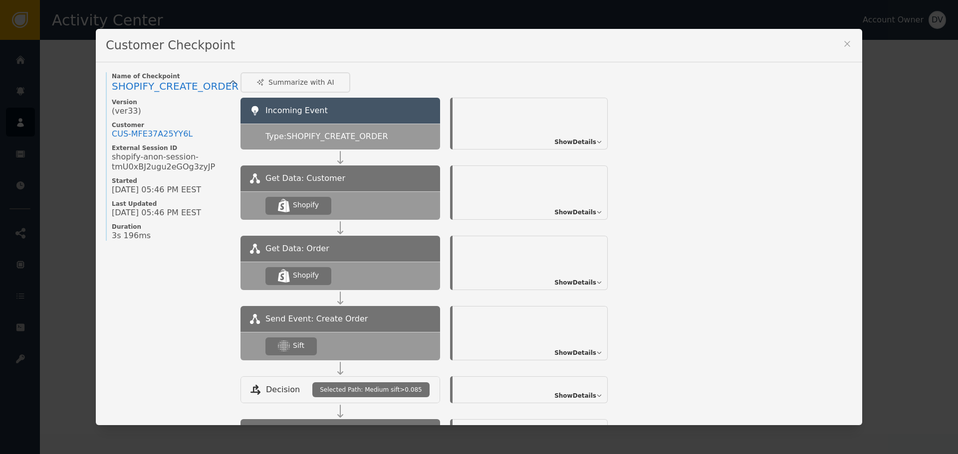
click at [589, 352] on span "Show Details" at bounding box center [575, 353] width 42 height 9
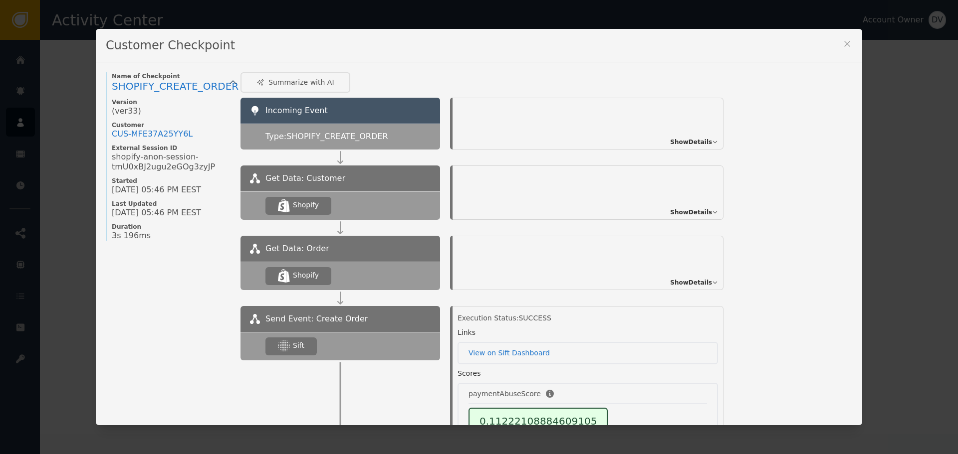
scroll to position [100, 0]
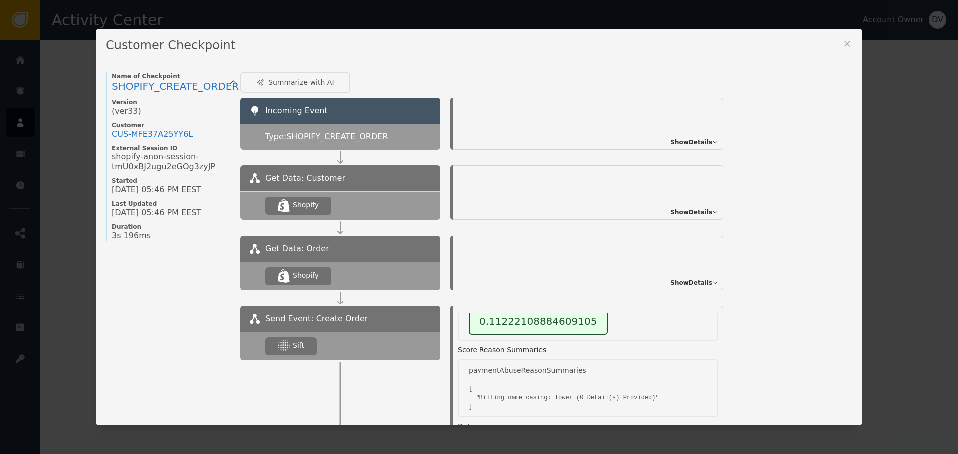
click at [50, 30] on div "Customer Checkpoint Name of Checkpoint SHOPIFY_CREATE_ORDER Version (ver 33 ) C…" at bounding box center [479, 227] width 958 height 454
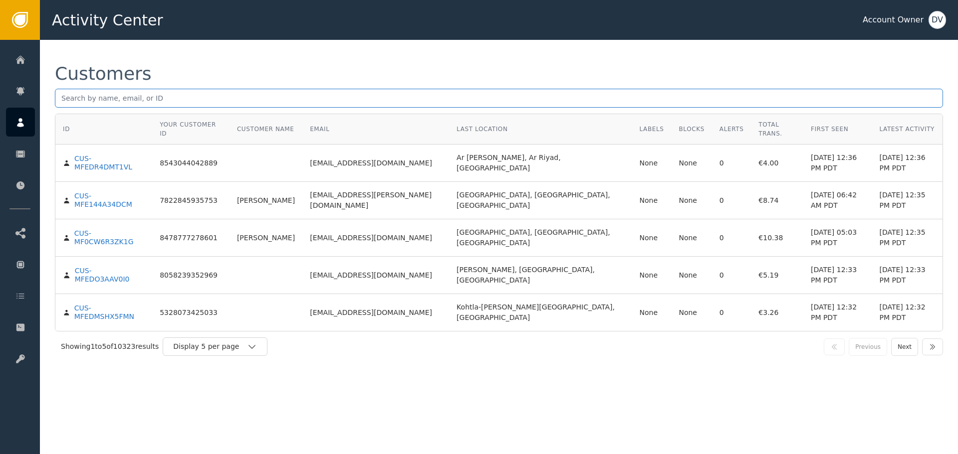
click at [226, 98] on input "text" at bounding box center [499, 98] width 888 height 19
paste input "[EMAIL_ADDRESS][DOMAIN_NAME]"
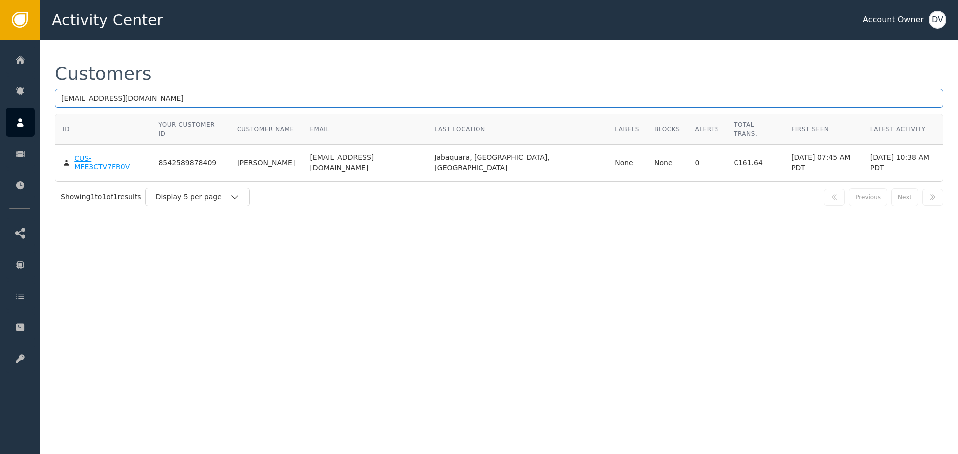
type input "[EMAIL_ADDRESS][DOMAIN_NAME]"
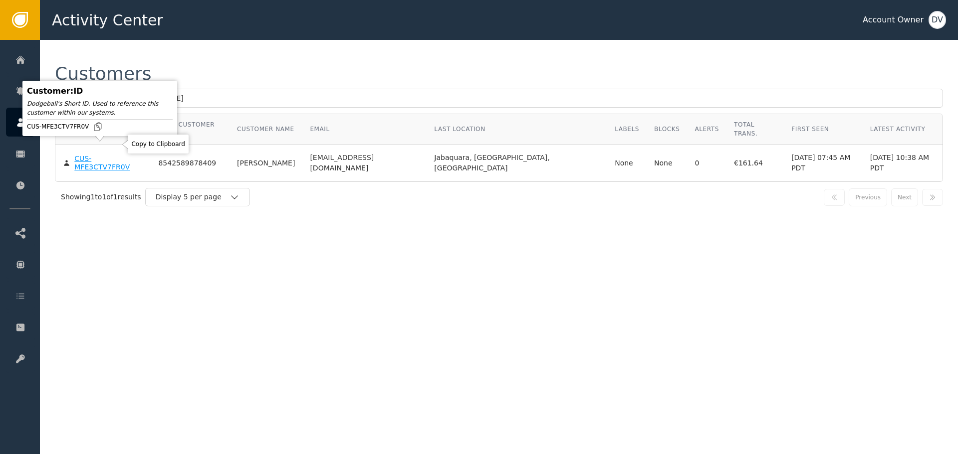
click at [118, 40] on body "Activity Center Account Owner DV Home Alerts Customers Sessions Events Checkpoi…" at bounding box center [479, 20] width 958 height 40
click at [116, 155] on div "CUS-MFE3CTV7FR0V" at bounding box center [108, 163] width 69 height 17
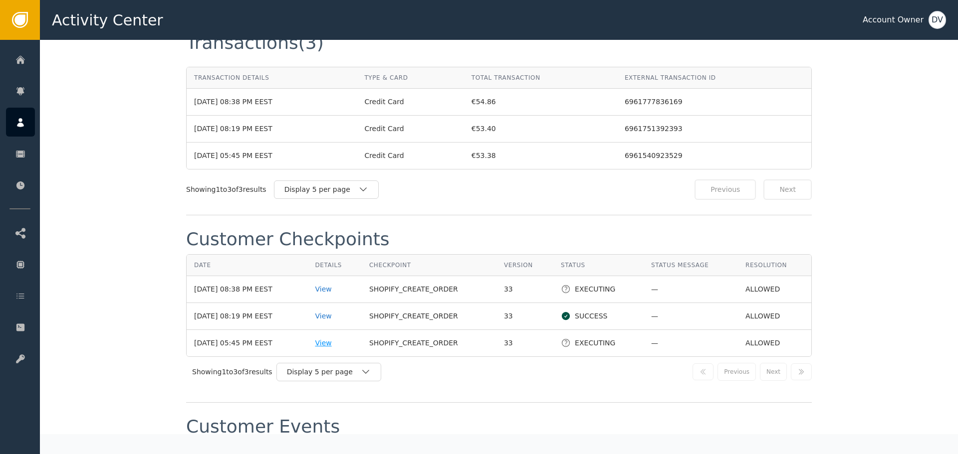
scroll to position [998, 0]
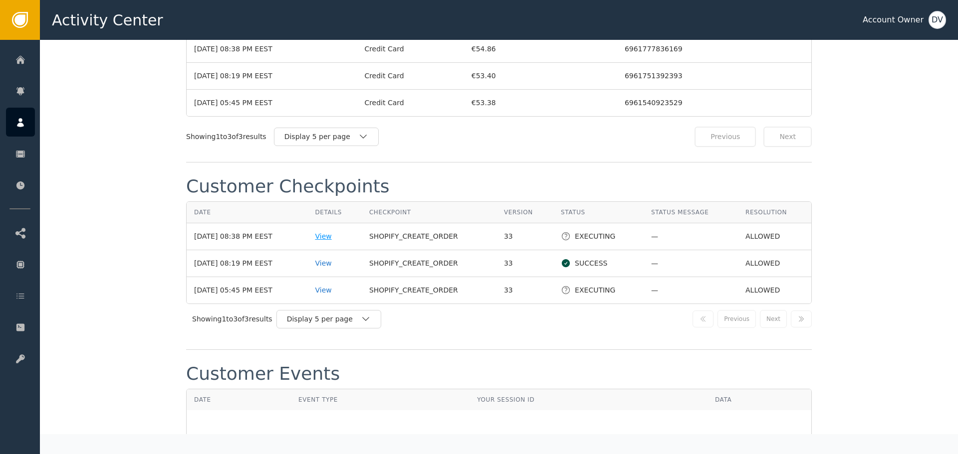
click at [326, 231] on div "View" at bounding box center [334, 236] width 39 height 10
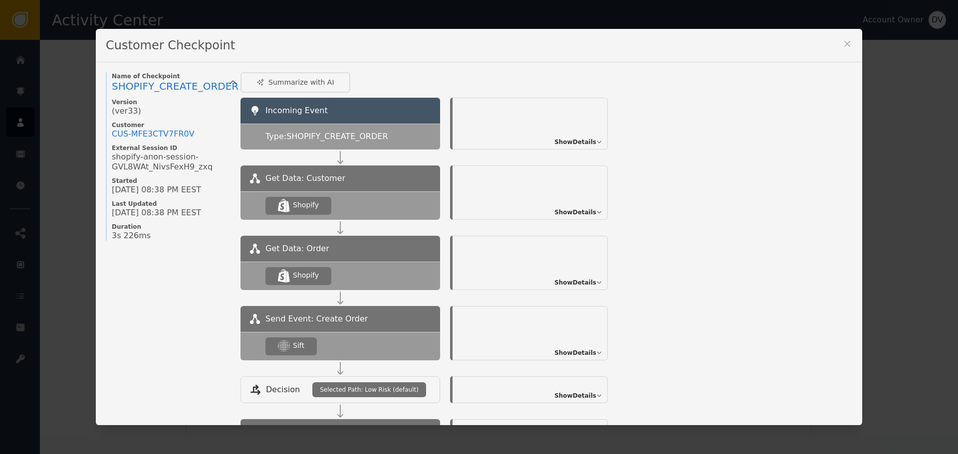
click at [574, 352] on span "Show Details" at bounding box center [575, 353] width 42 height 9
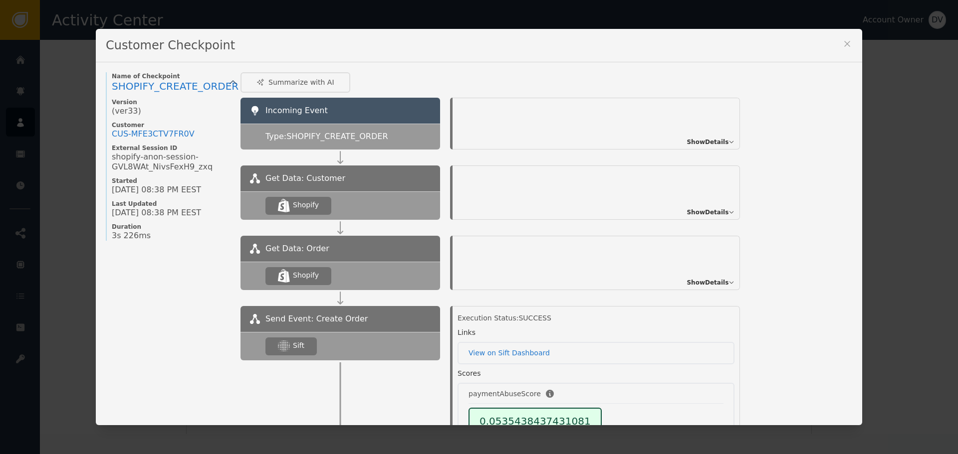
click at [51, 51] on div "Customer Checkpoint Name of Checkpoint SHOPIFY_CREATE_ORDER Version (ver 33 ) C…" at bounding box center [479, 227] width 958 height 454
click at [844, 37] on div "Customer Checkpoint" at bounding box center [479, 45] width 766 height 33
click at [842, 42] on icon at bounding box center [847, 44] width 10 height 10
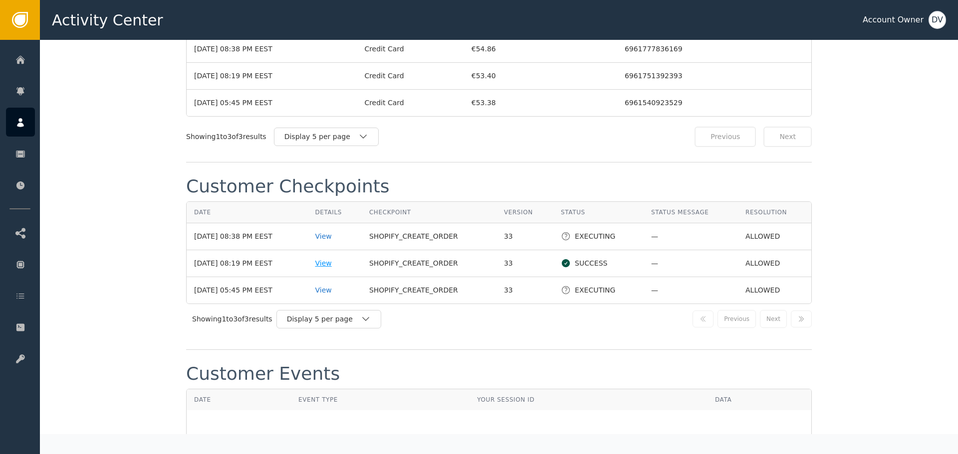
click at [336, 258] on div "View" at bounding box center [334, 263] width 39 height 10
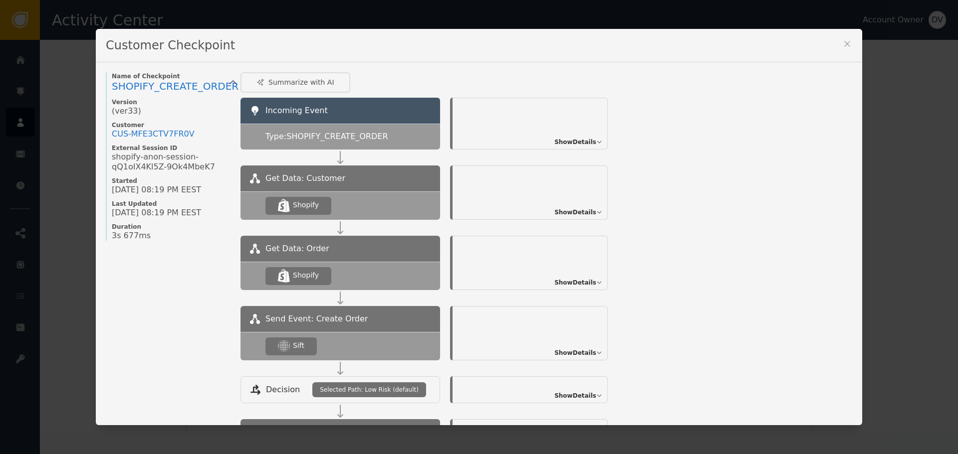
click at [584, 350] on span "Show Details" at bounding box center [575, 353] width 42 height 9
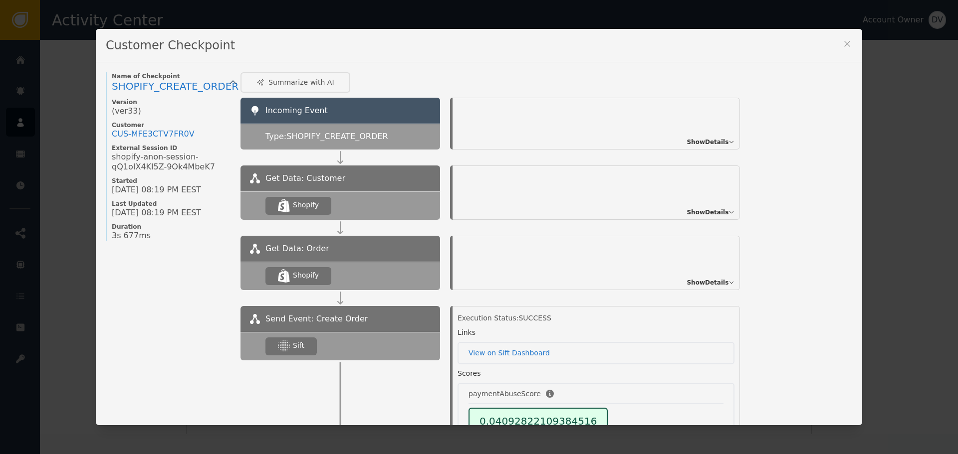
click at [842, 43] on icon at bounding box center [847, 44] width 10 height 10
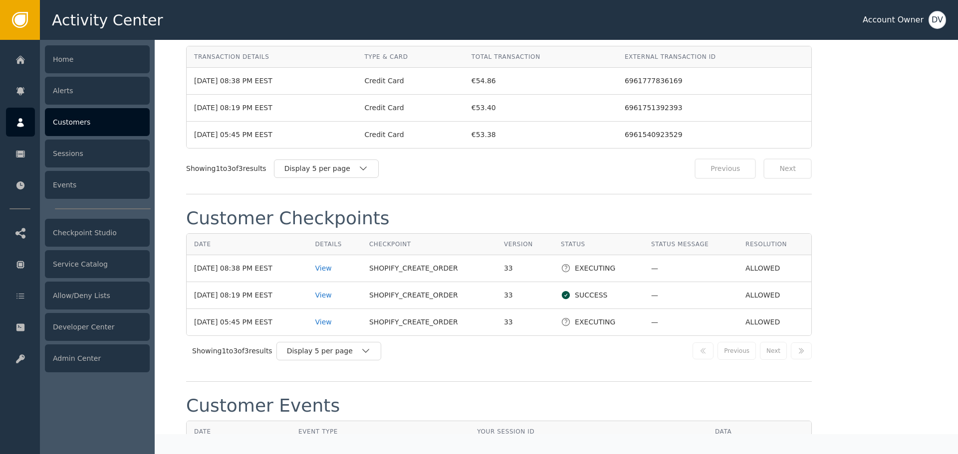
scroll to position [948, 0]
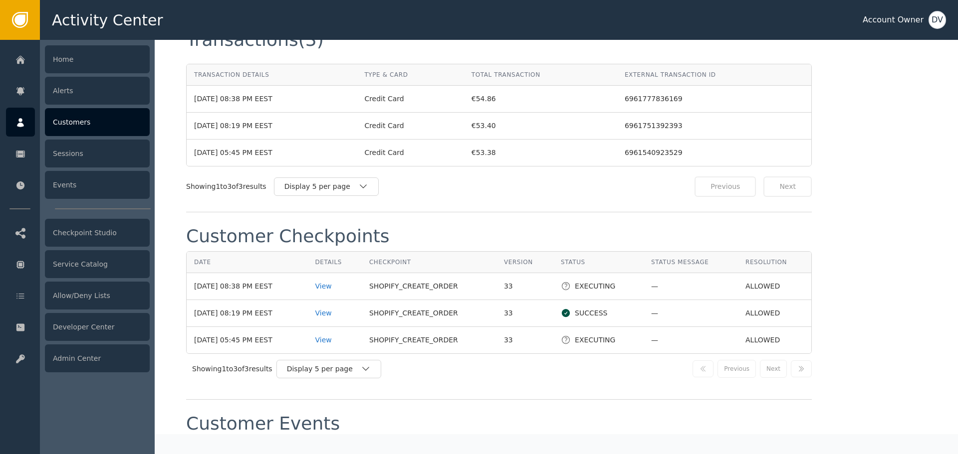
click at [13, 122] on div at bounding box center [20, 122] width 29 height 29
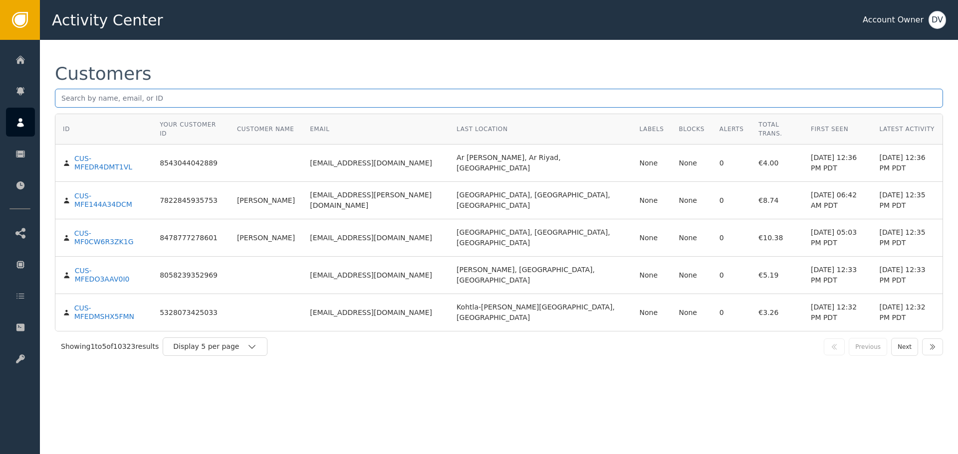
click at [156, 96] on input "text" at bounding box center [499, 98] width 888 height 19
paste input "[EMAIL_ADDRESS][DOMAIN_NAME]"
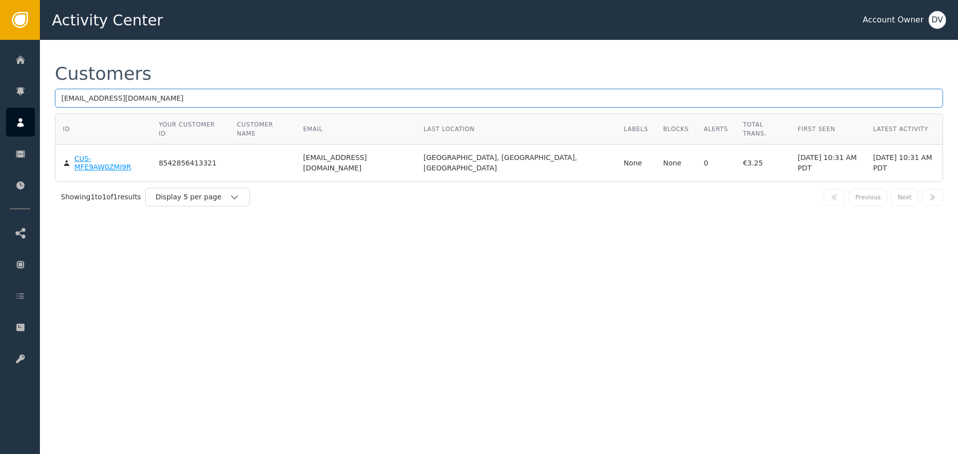
type input "[EMAIL_ADDRESS][DOMAIN_NAME]"
click at [115, 136] on div "Customer : ID Dodgeball's Short ID. Used to reference this customer within our …" at bounding box center [100, 108] width 155 height 55
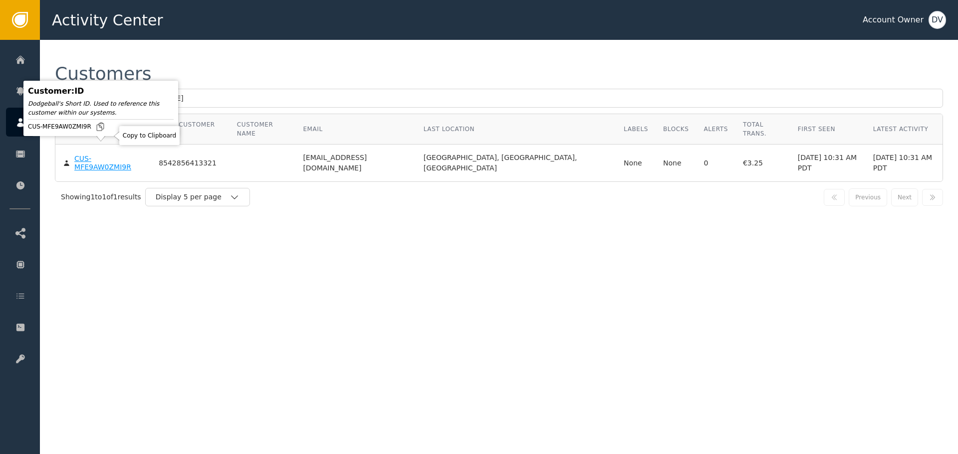
click at [115, 155] on div "CUS-MFE9AW0ZMI9R" at bounding box center [108, 163] width 69 height 17
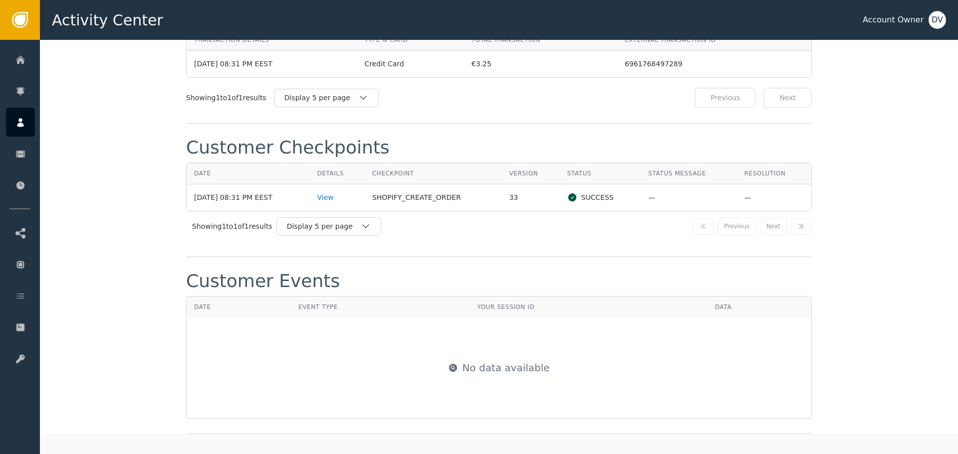
scroll to position [993, 0]
click at [336, 192] on div "View" at bounding box center [337, 197] width 40 height 10
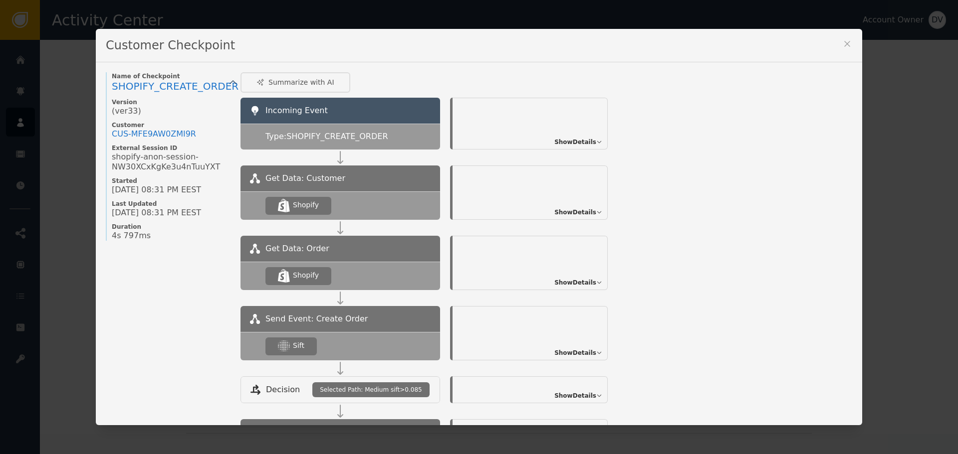
click at [583, 355] on span "Show Details" at bounding box center [575, 353] width 42 height 9
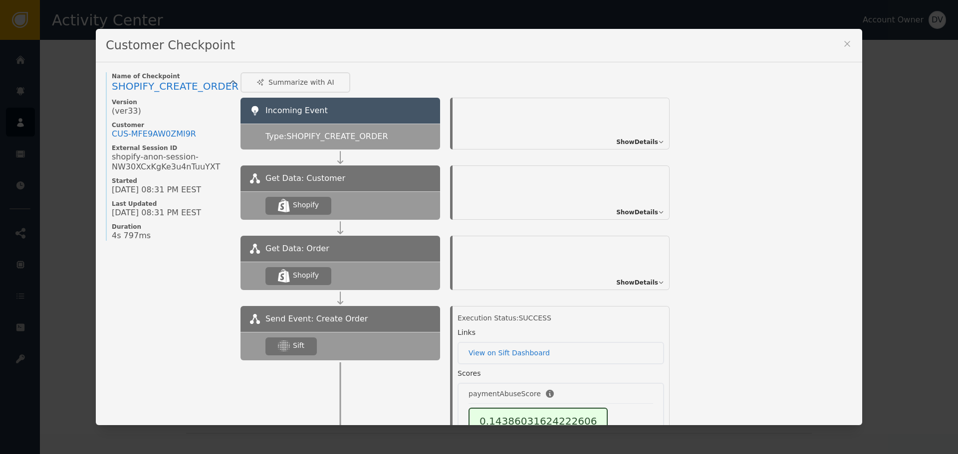
click at [845, 39] on icon at bounding box center [847, 44] width 10 height 10
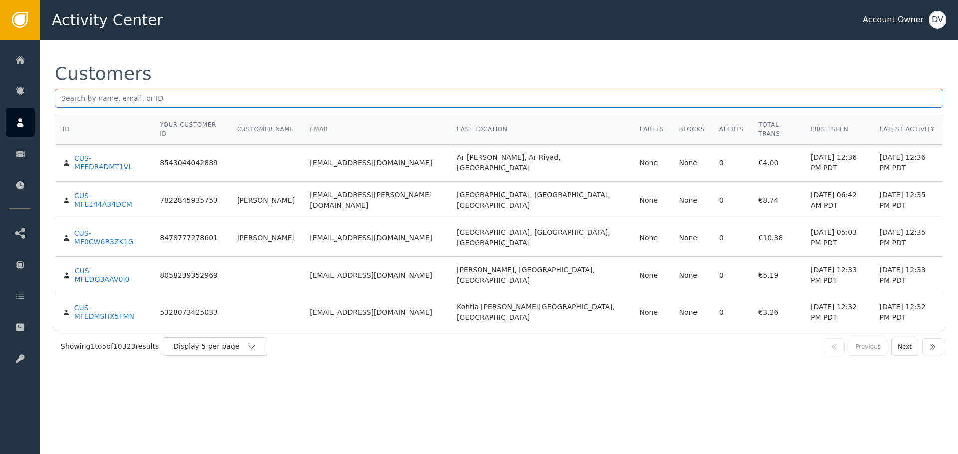
click at [181, 95] on input "text" at bounding box center [499, 98] width 888 height 19
paste input "[EMAIL_ADDRESS][DOMAIN_NAME]"
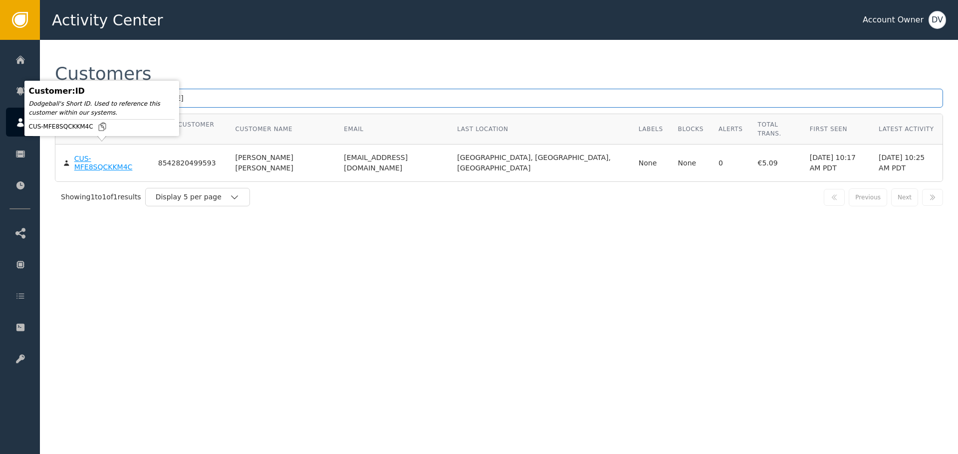
type input "[EMAIL_ADDRESS][DOMAIN_NAME]"
click at [99, 155] on div "CUS-MFE8SQCKKM4C" at bounding box center [108, 163] width 69 height 17
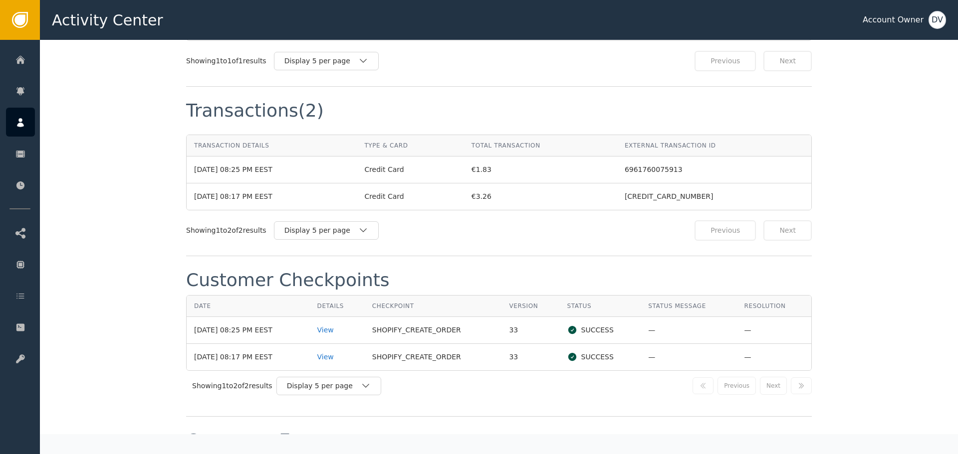
scroll to position [898, 0]
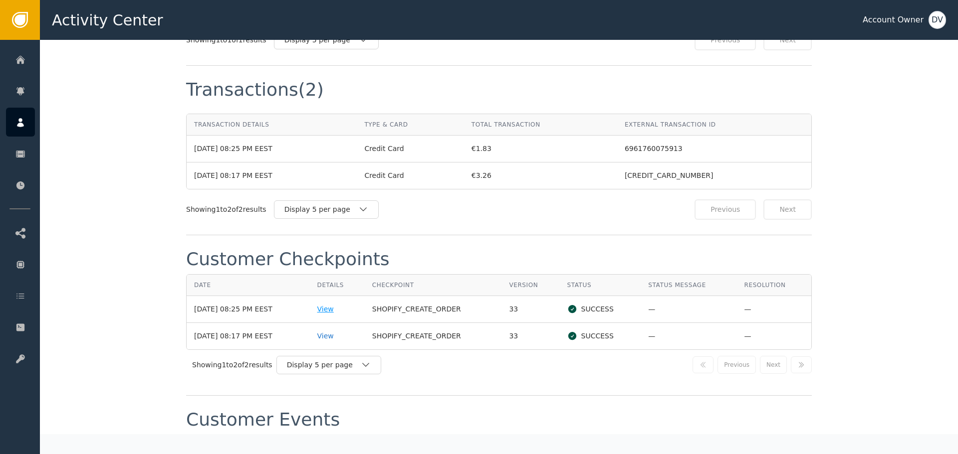
click at [328, 304] on div "View" at bounding box center [337, 309] width 40 height 10
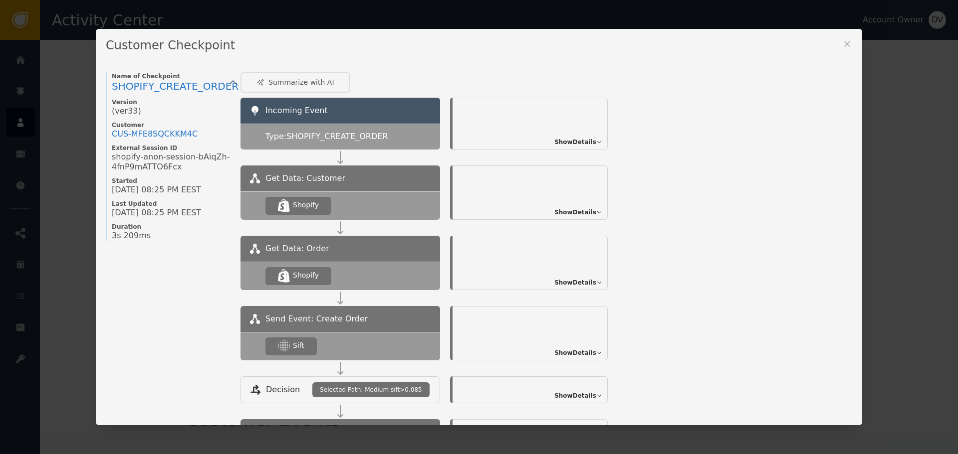
click at [573, 352] on span "Show Details" at bounding box center [575, 353] width 42 height 9
